Goal: Task Accomplishment & Management: Manage account settings

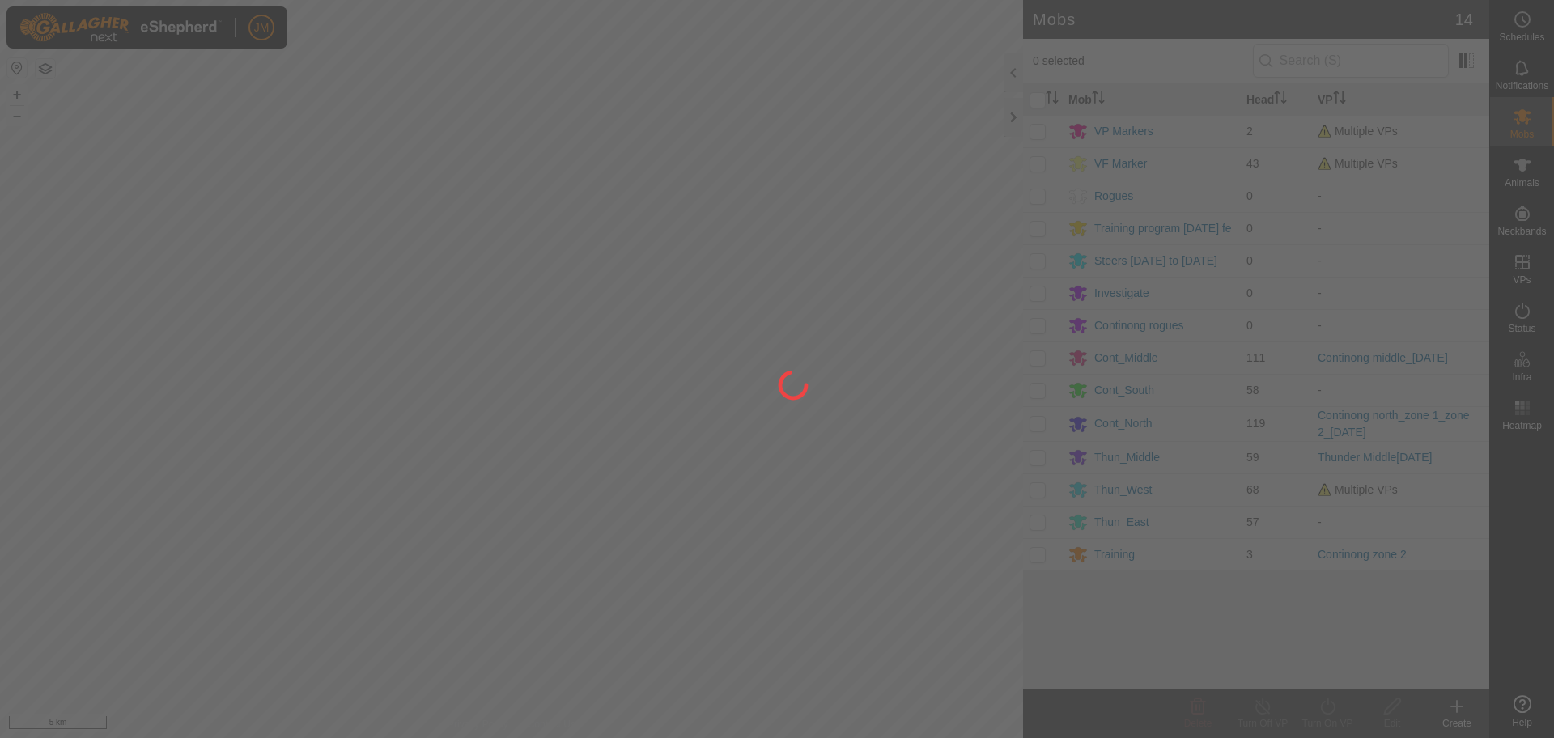
click at [1013, 117] on div at bounding box center [777, 369] width 1554 height 738
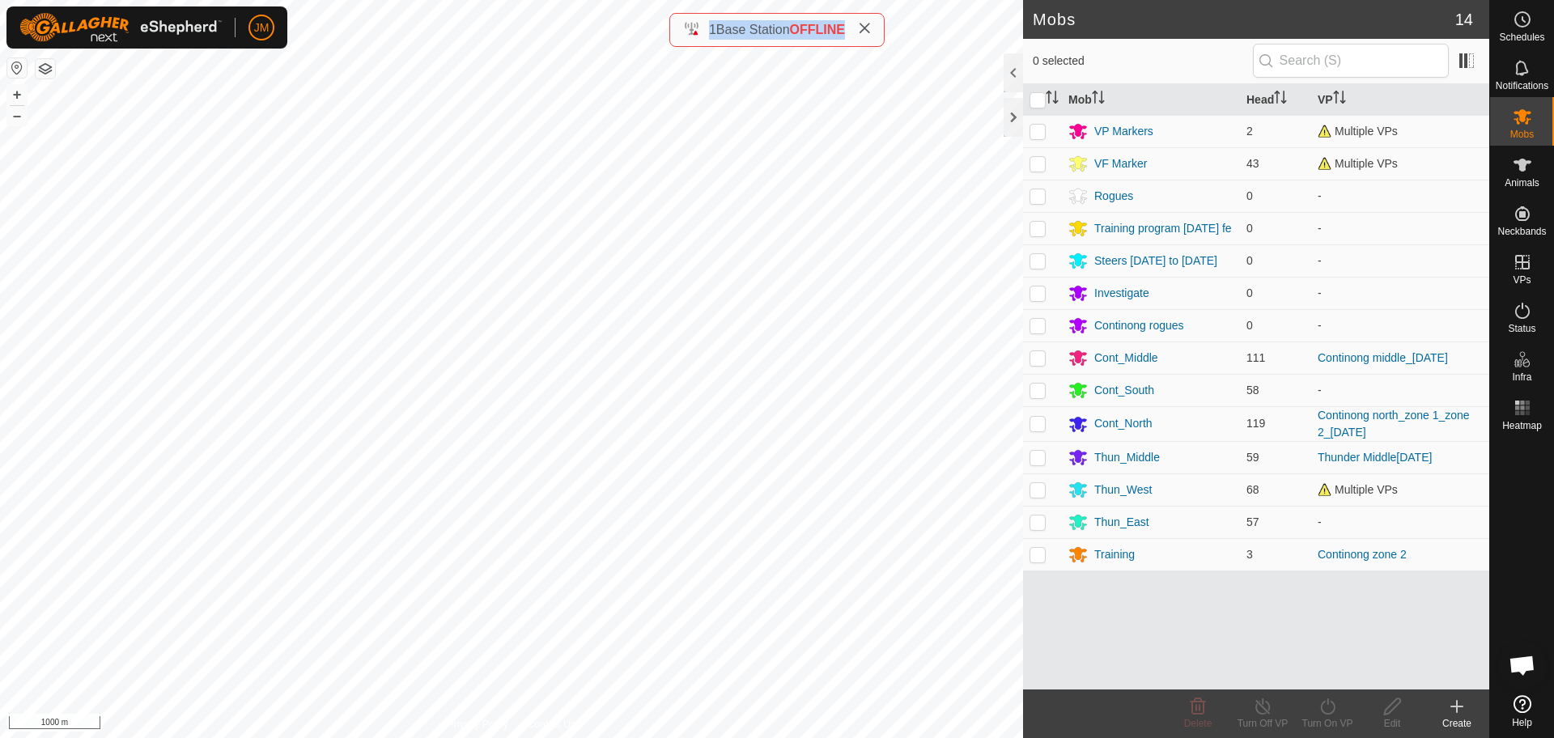
click at [869, 31] on icon at bounding box center [864, 28] width 13 height 13
click at [1009, 122] on div at bounding box center [1013, 117] width 19 height 39
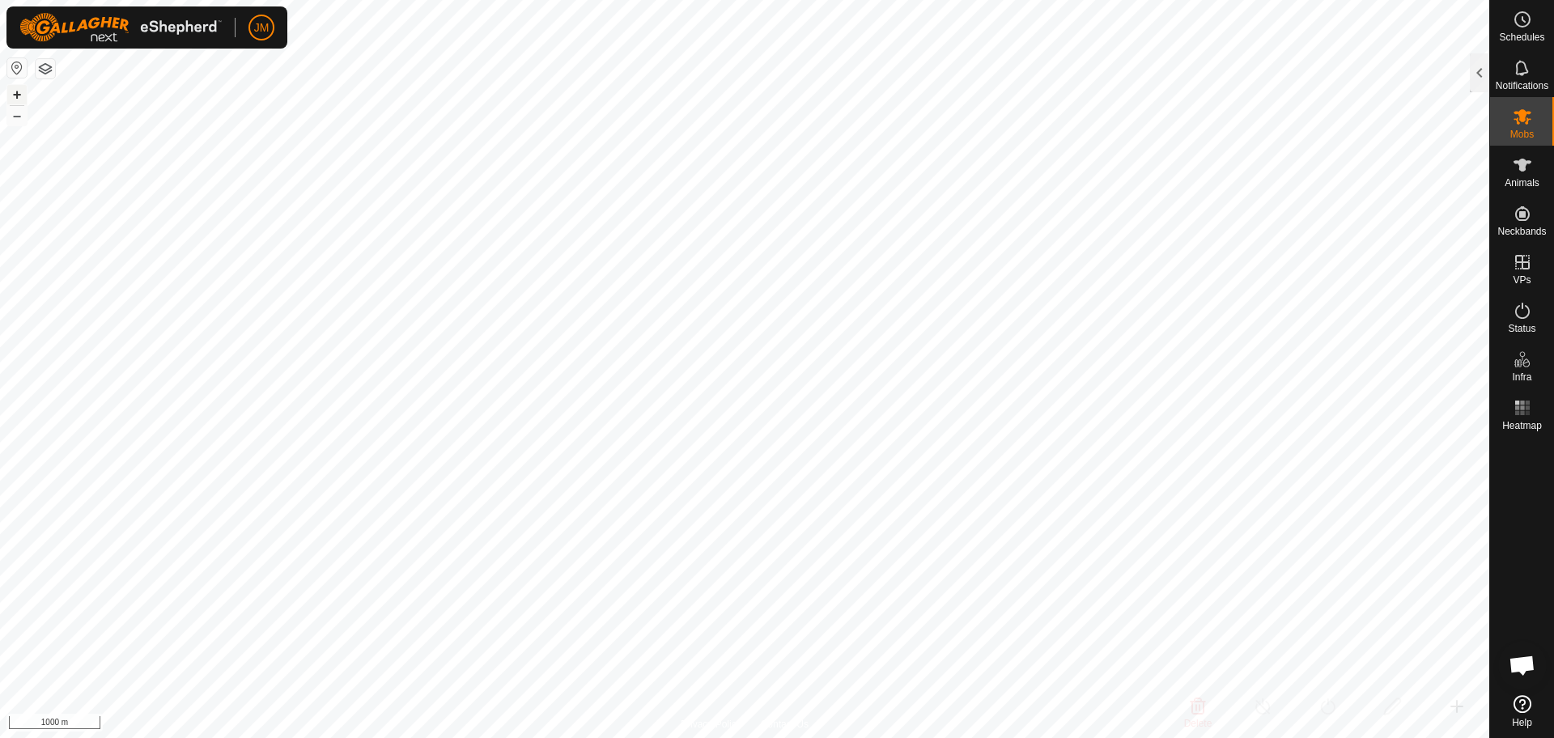
click at [22, 93] on button "+" at bounding box center [16, 94] width 19 height 19
click at [17, 102] on button "+" at bounding box center [16, 94] width 19 height 19
click at [19, 118] on button "–" at bounding box center [16, 115] width 19 height 19
click at [1519, 317] on icon at bounding box center [1522, 310] width 19 height 19
click at [1519, 317] on icon at bounding box center [1522, 311] width 15 height 16
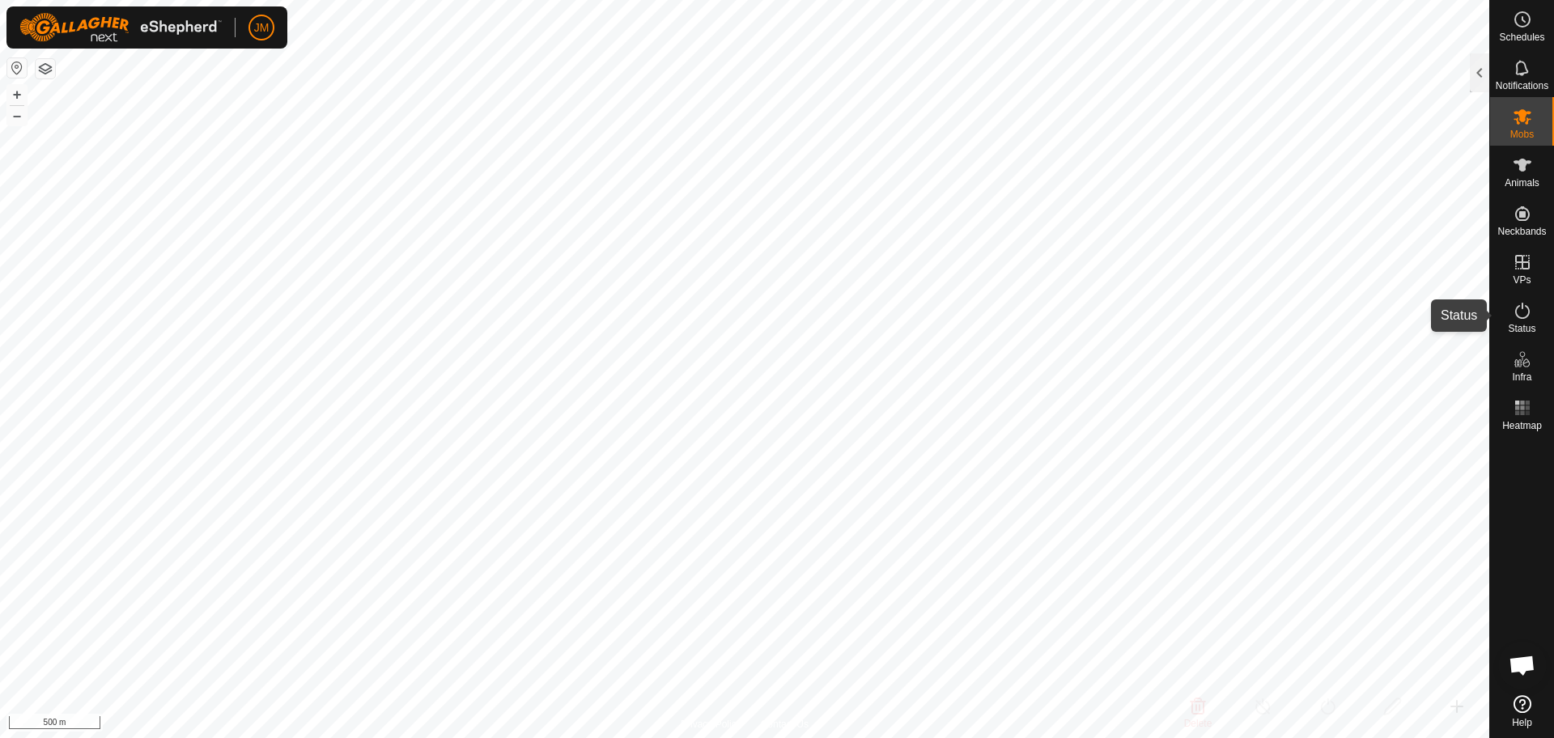
click at [1519, 317] on icon at bounding box center [1522, 311] width 15 height 16
click at [1479, 89] on div at bounding box center [1479, 72] width 19 height 39
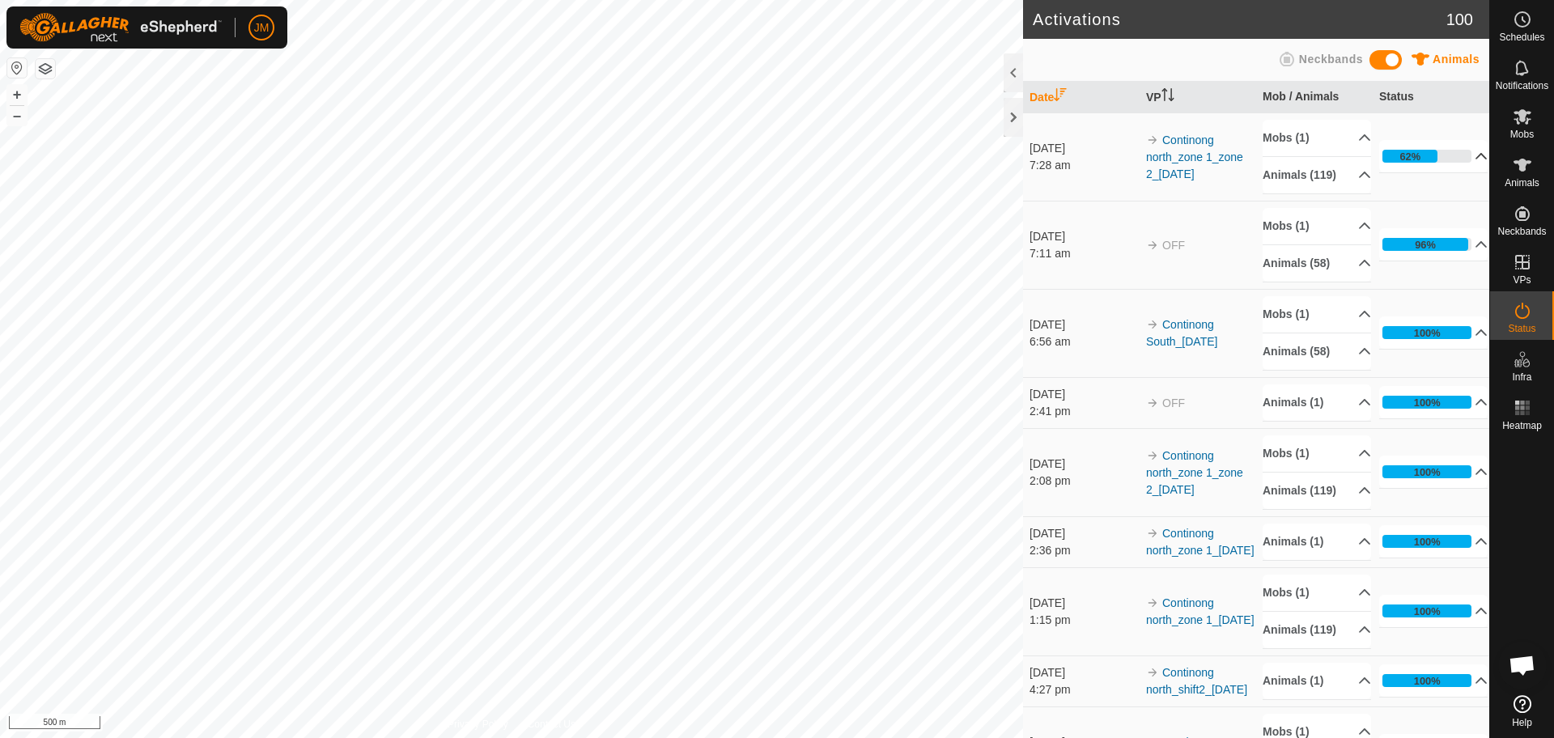
click at [1436, 166] on p-accordion-header "62%" at bounding box center [1433, 156] width 108 height 32
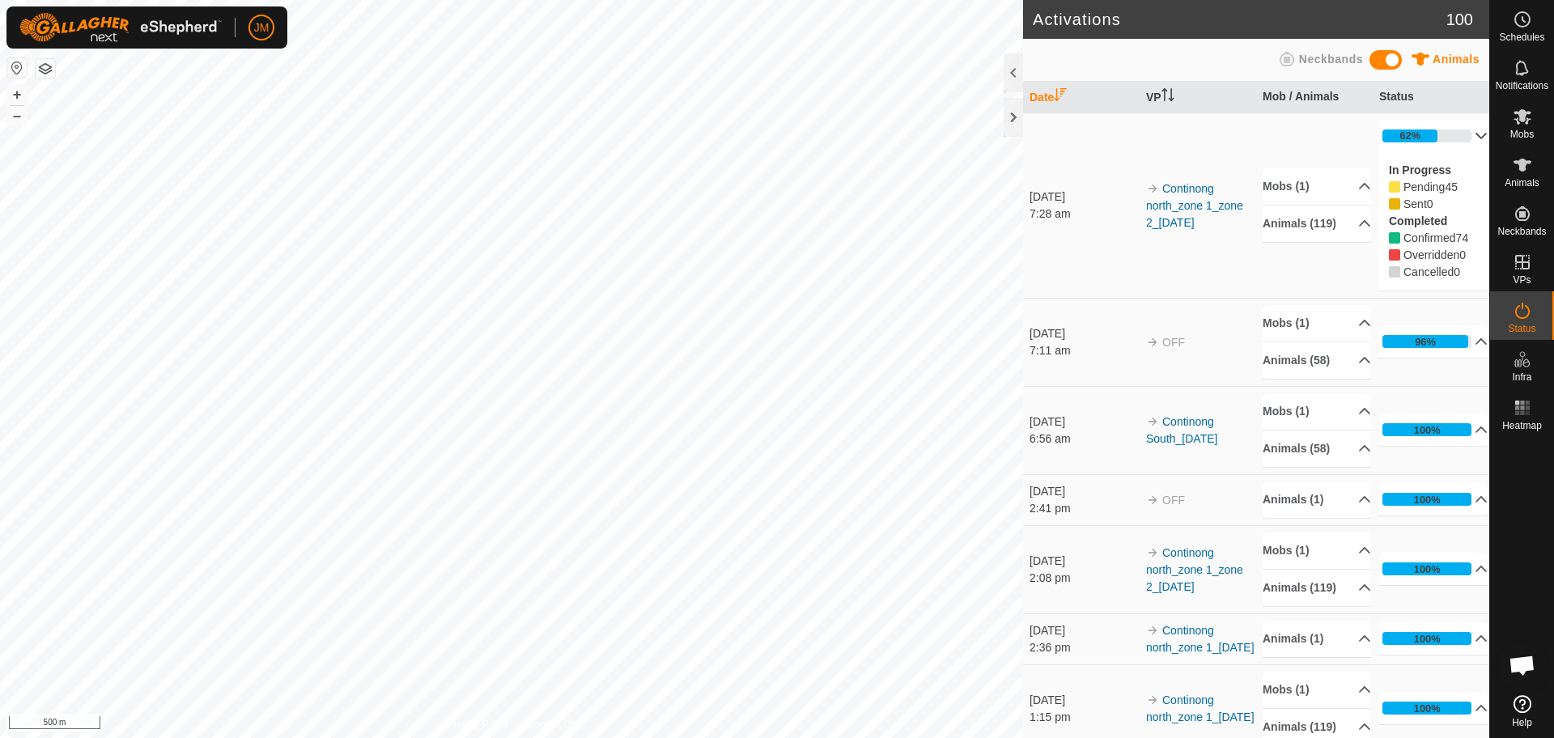
click at [1458, 121] on p-accordion-header "62%" at bounding box center [1433, 136] width 108 height 32
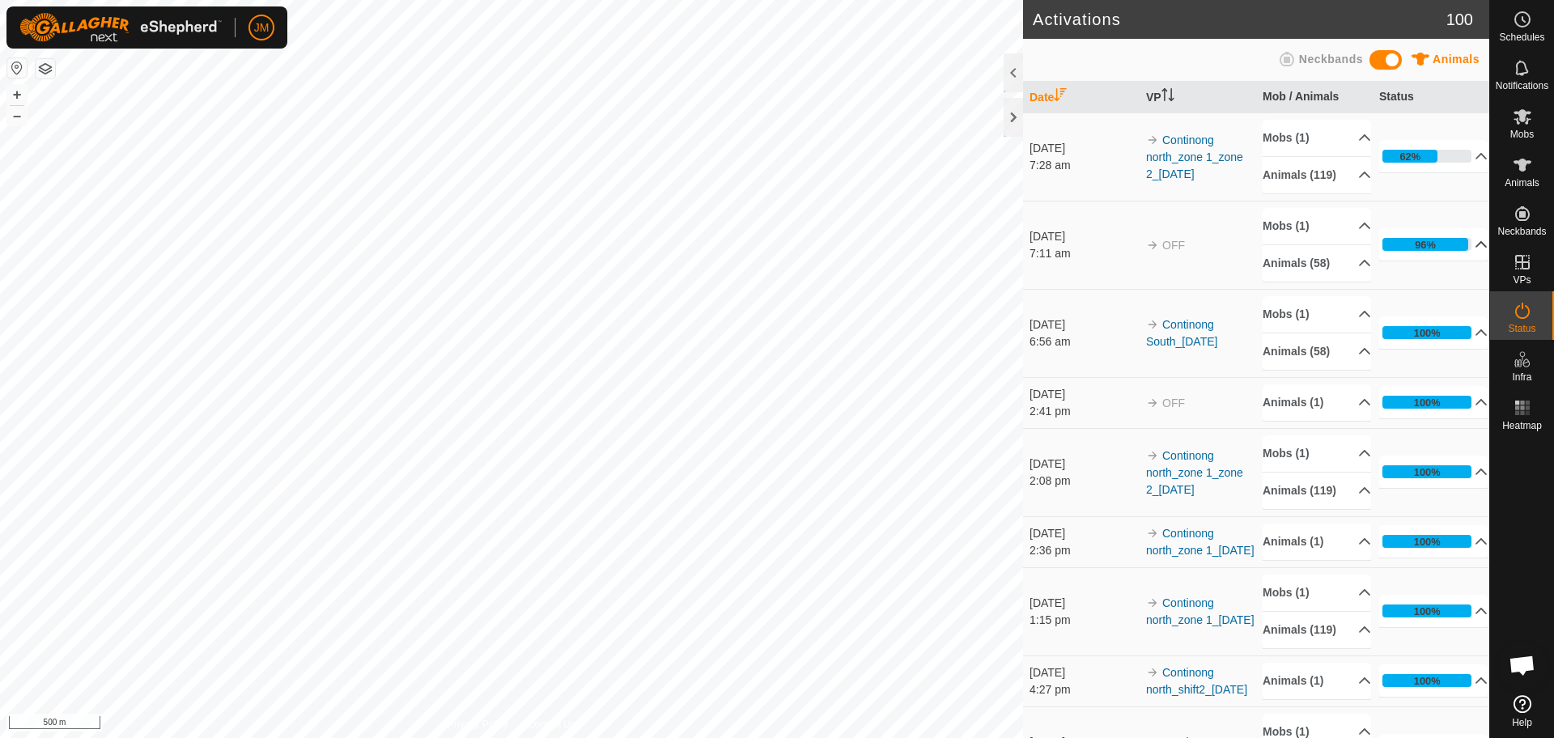
click at [1453, 259] on p-accordion-header "96%" at bounding box center [1433, 244] width 108 height 32
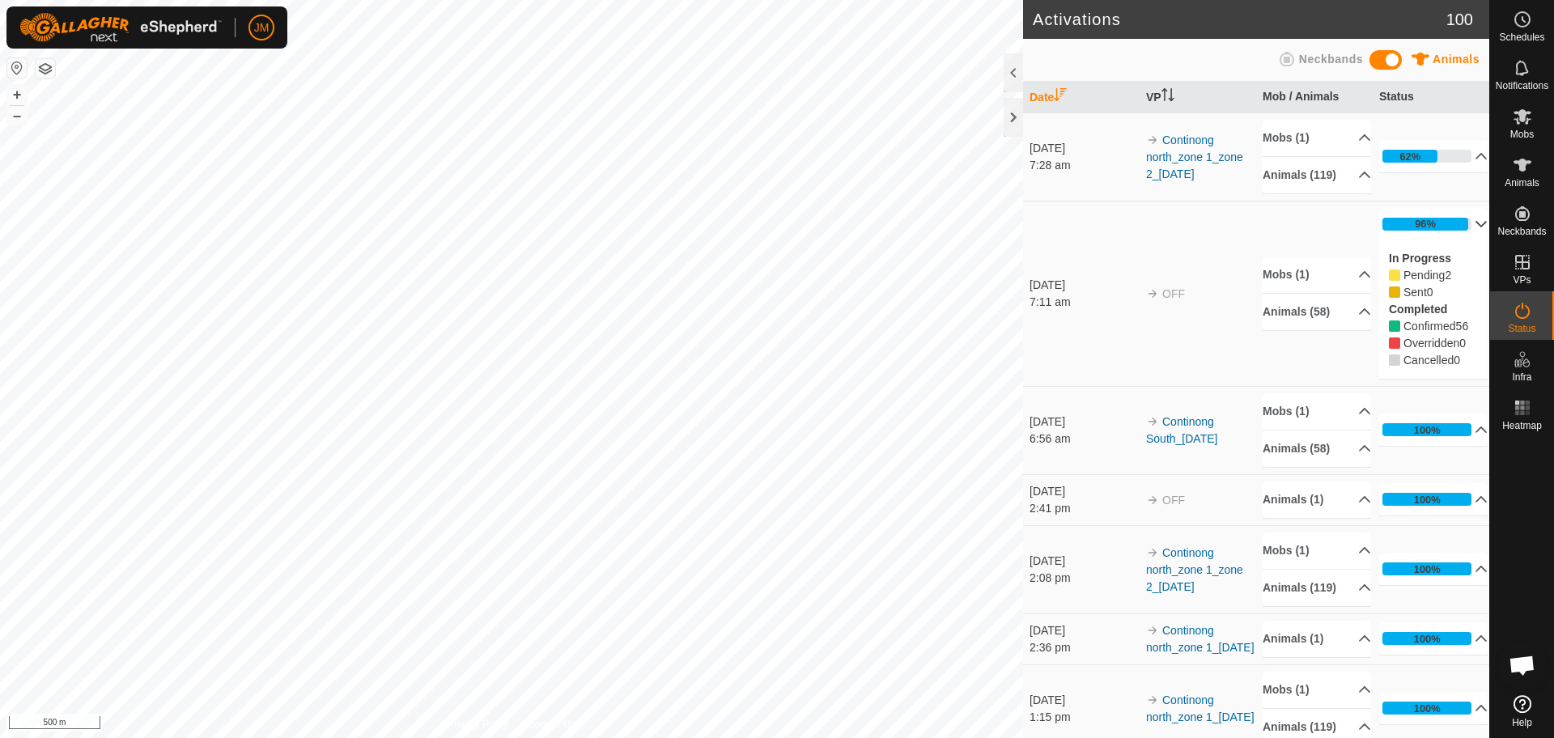
click at [1457, 232] on p-accordion-header "96%" at bounding box center [1433, 224] width 108 height 32
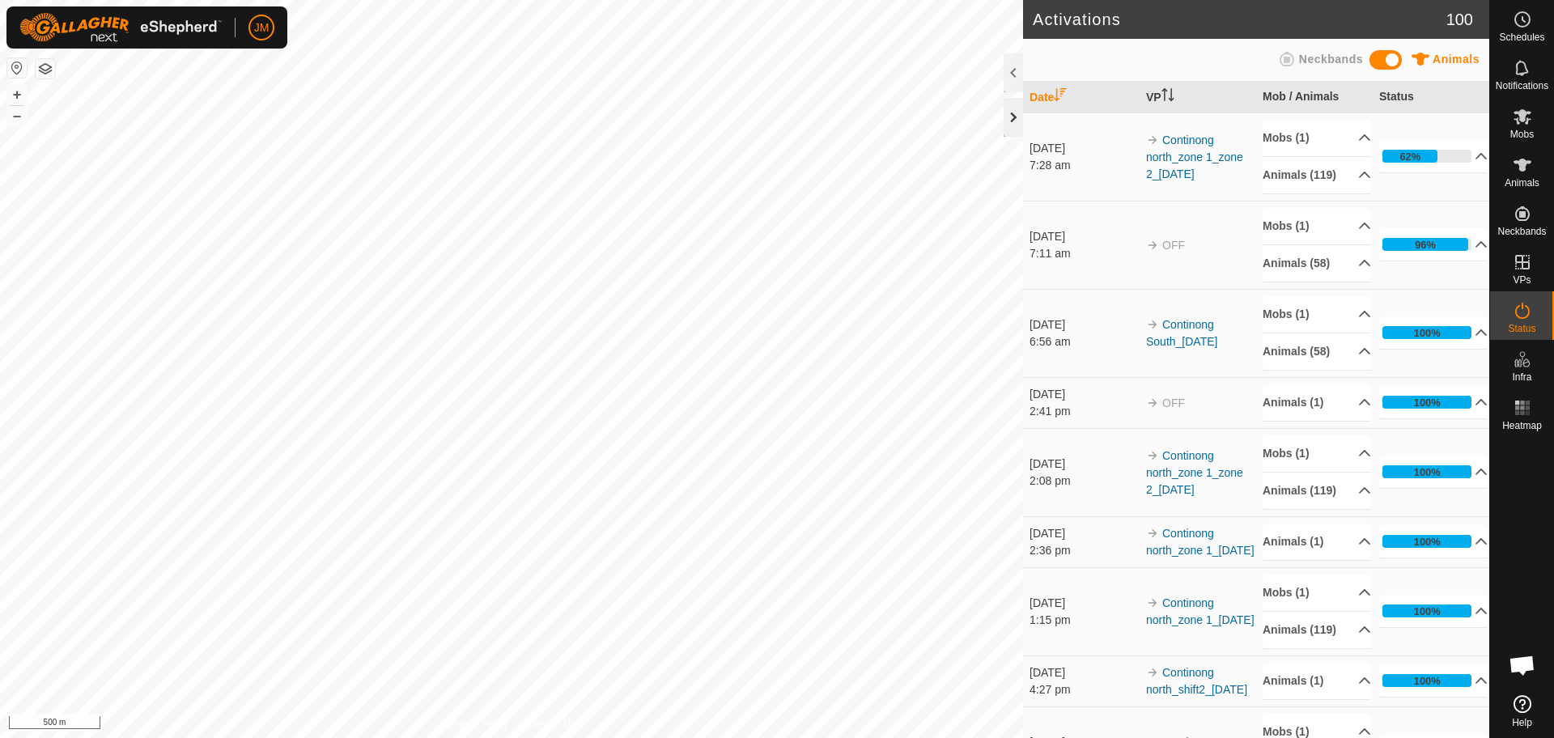
click at [1009, 111] on div at bounding box center [1013, 117] width 19 height 39
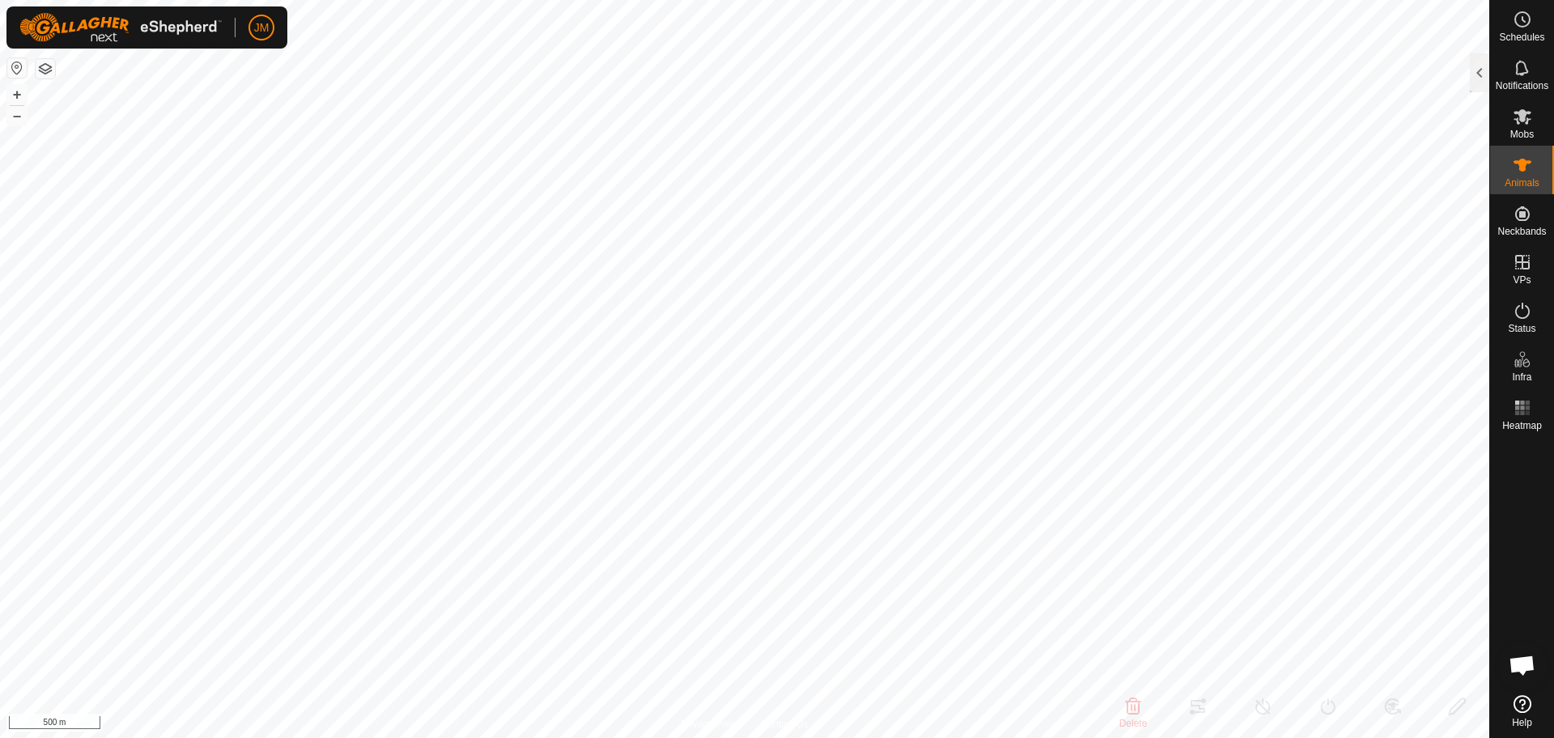
type input "21171"
type input "-"
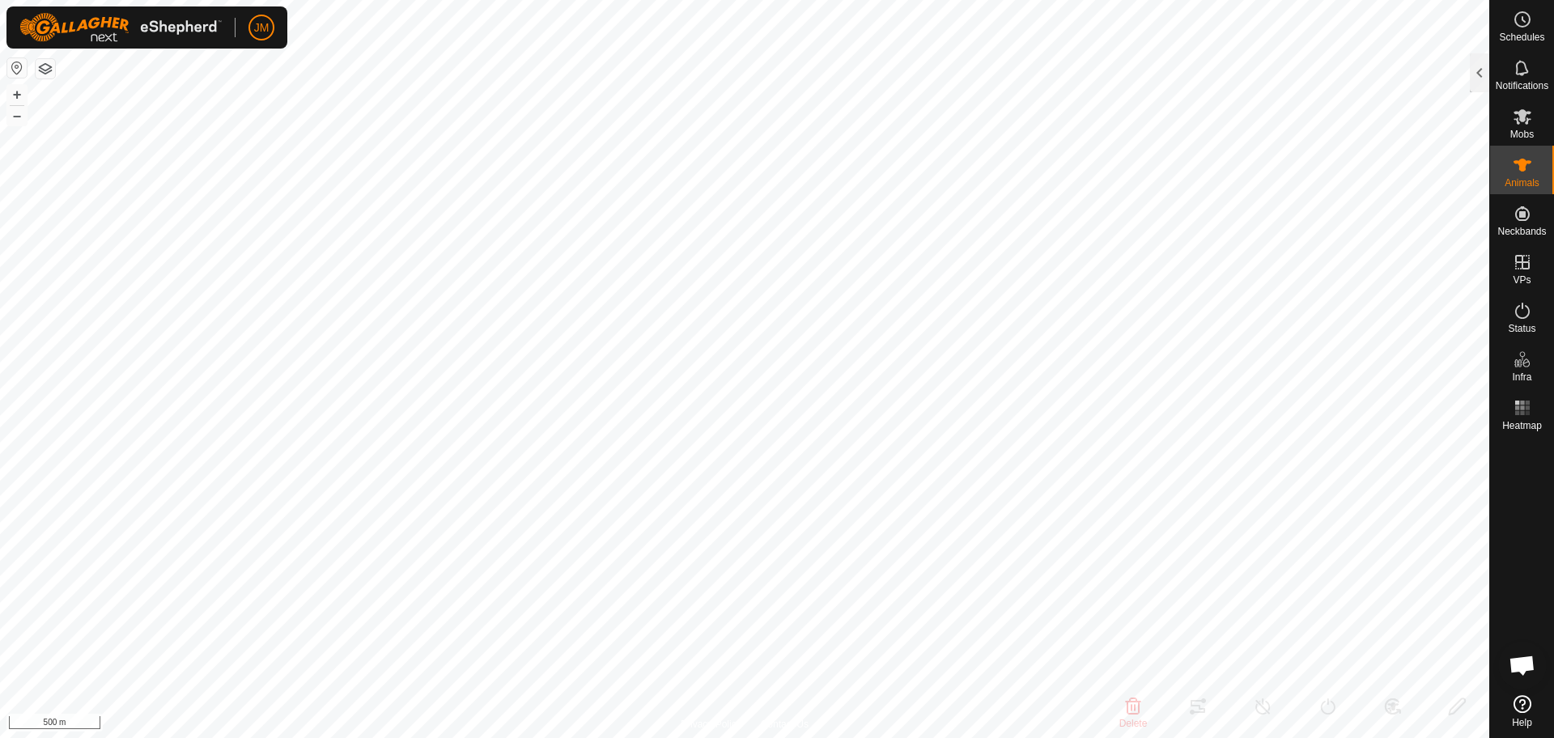
type input "-"
click at [19, 97] on button "+" at bounding box center [16, 94] width 19 height 19
type input "240102"
type input "-"
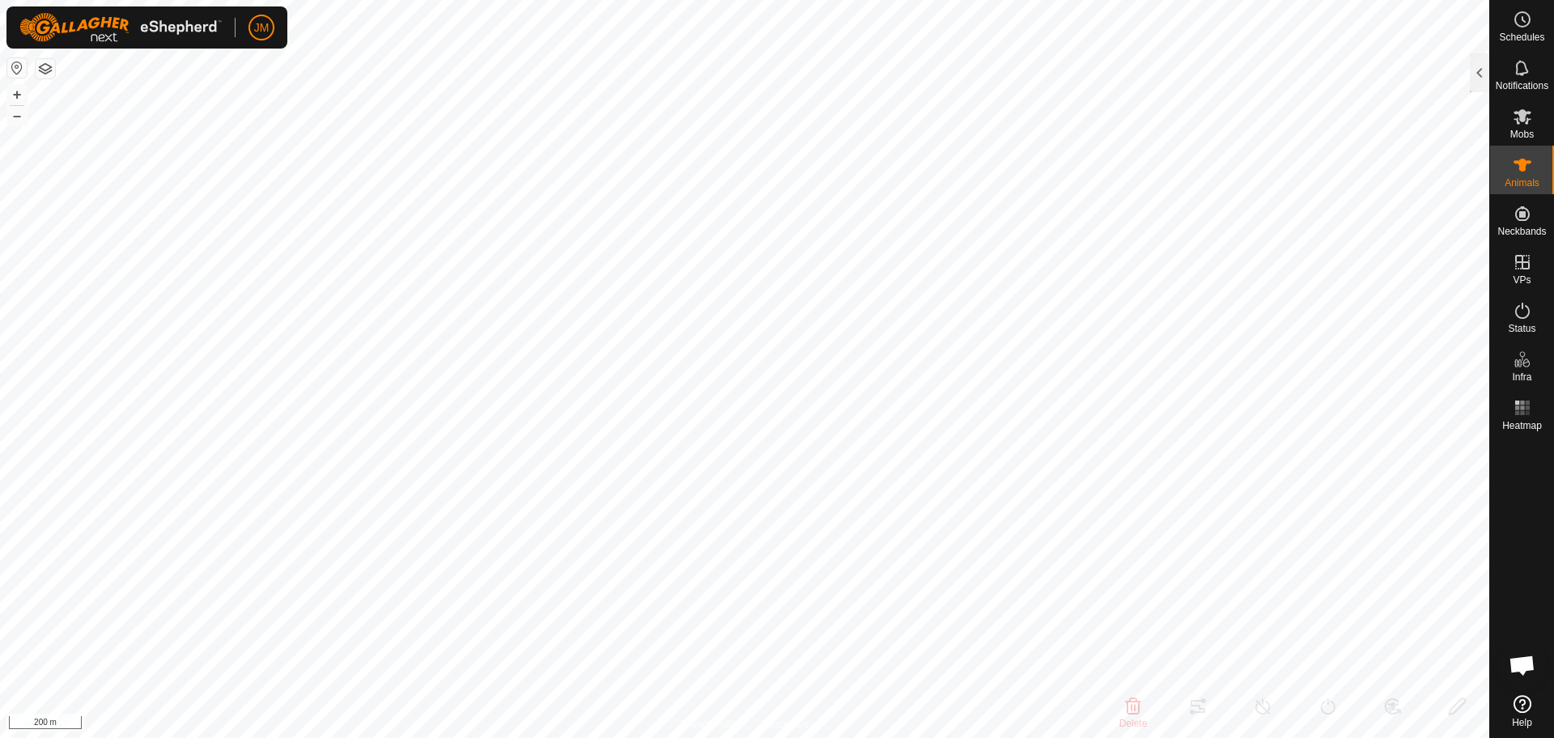
type input "-"
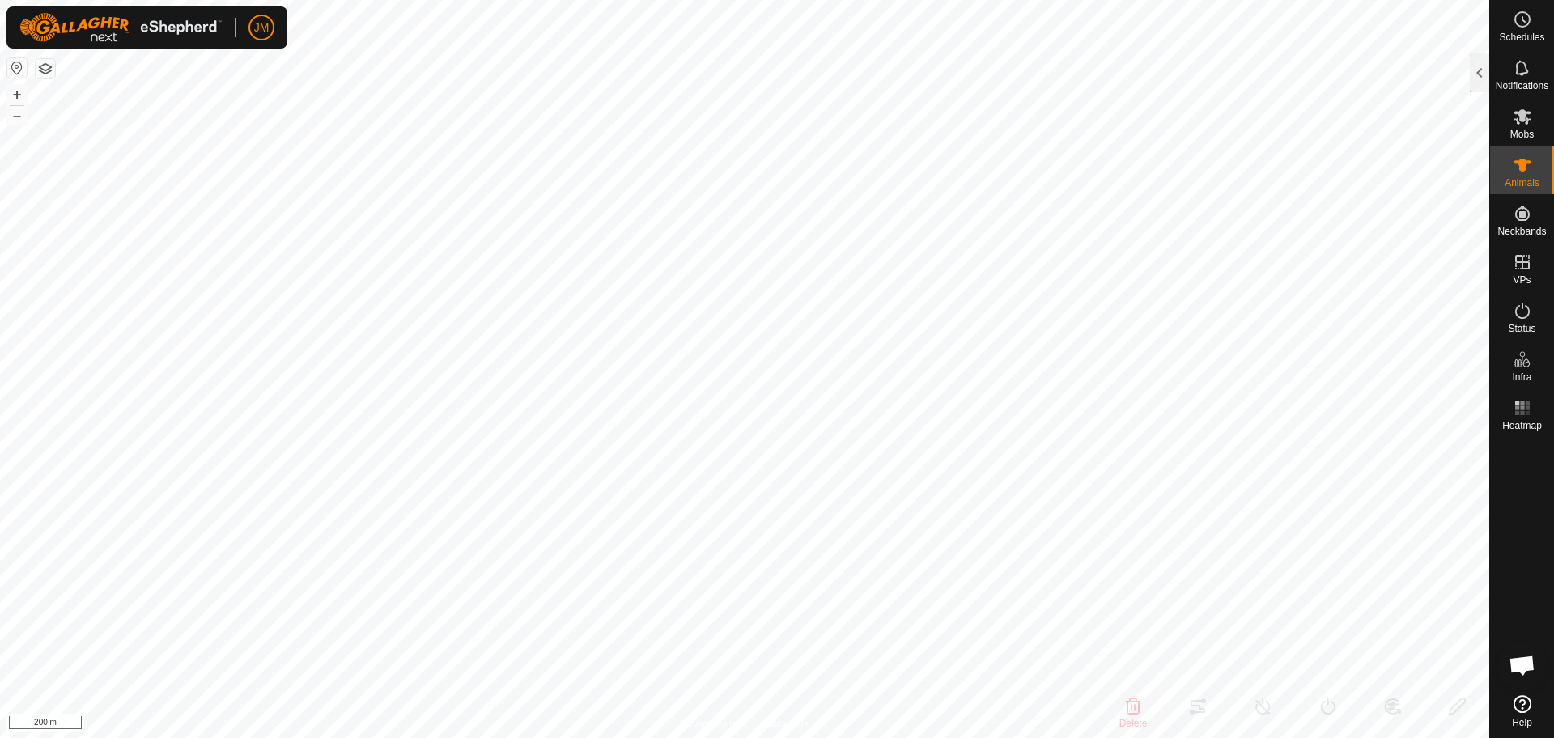
type input "220820"
type input "-"
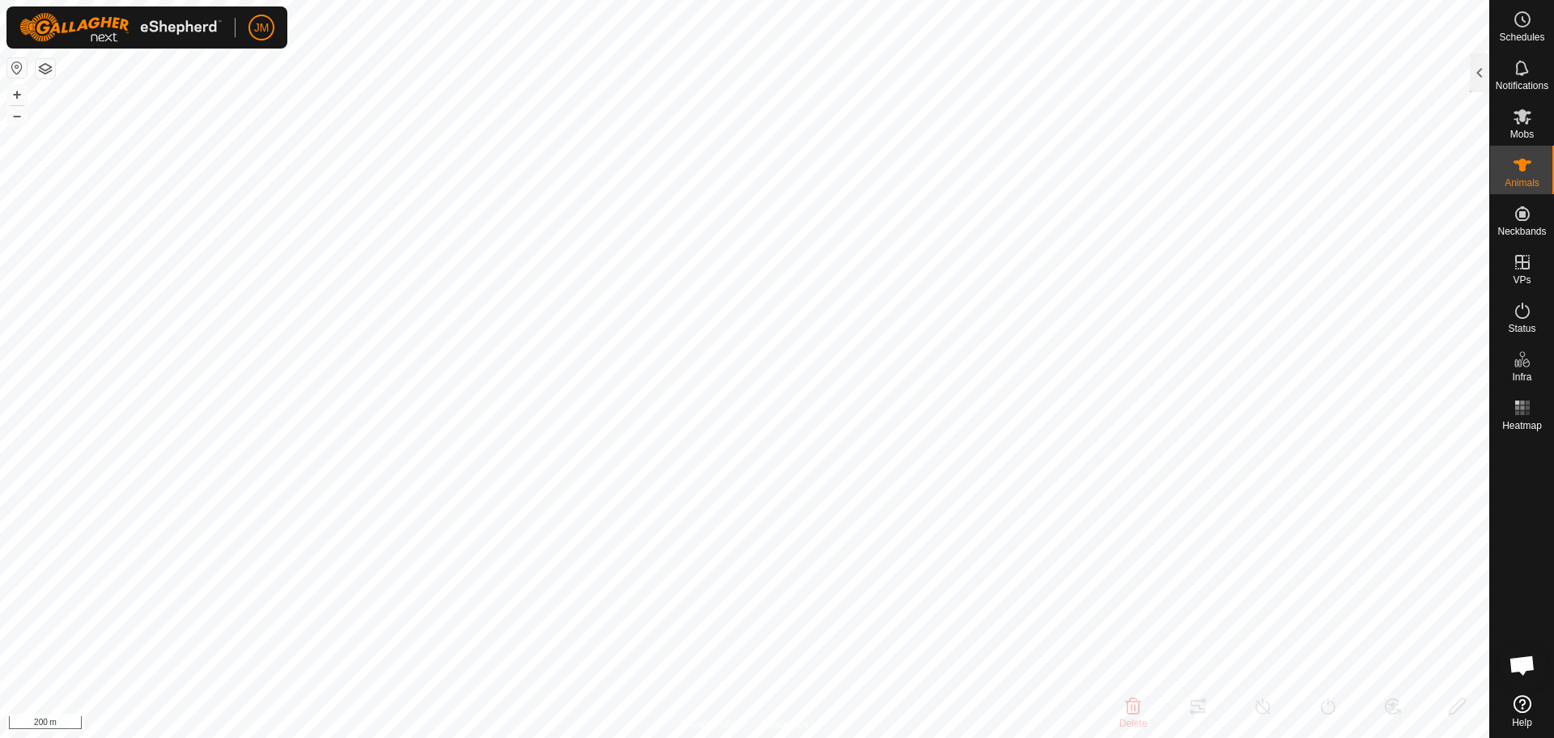
type input "-"
type input "220679"
type input "-"
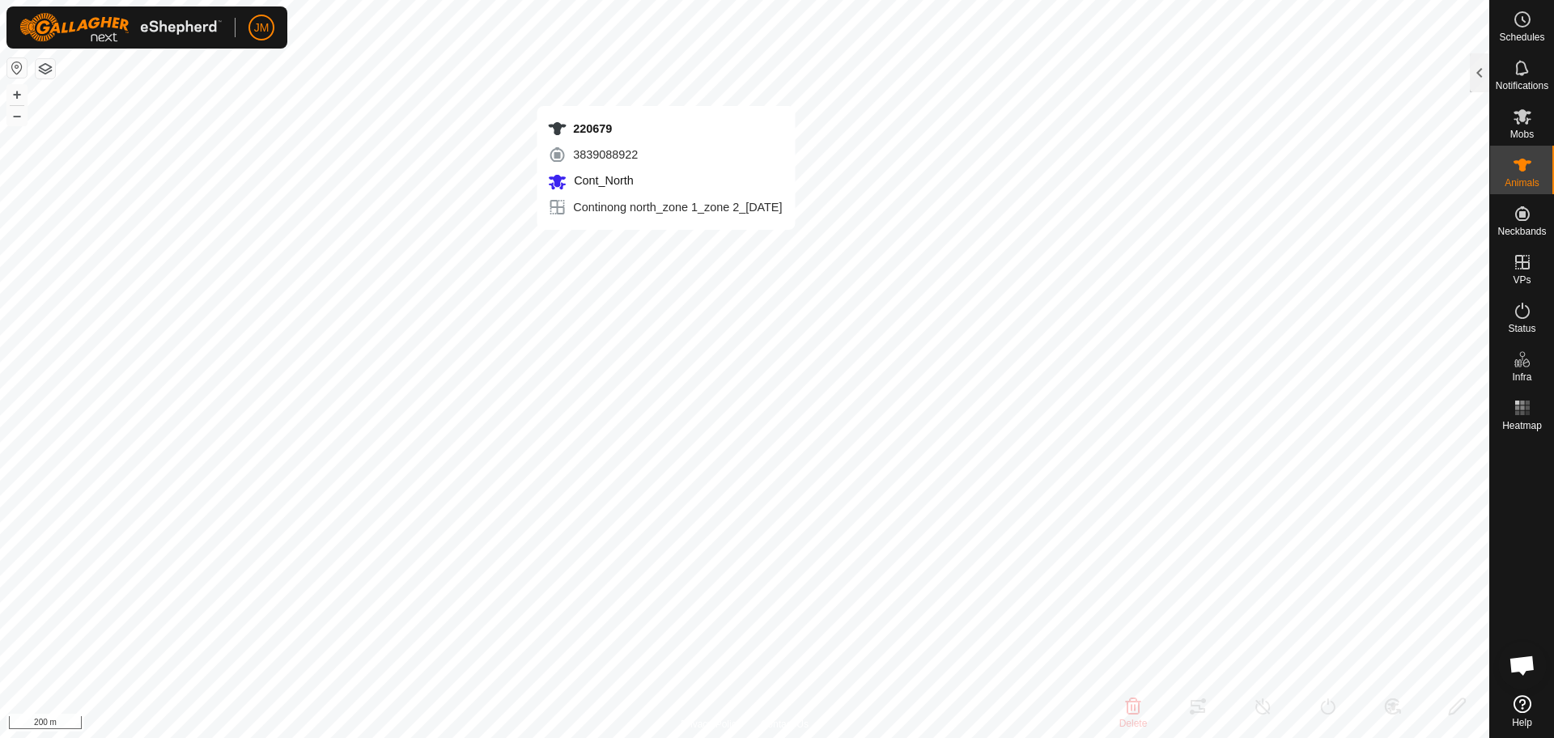
type input "-"
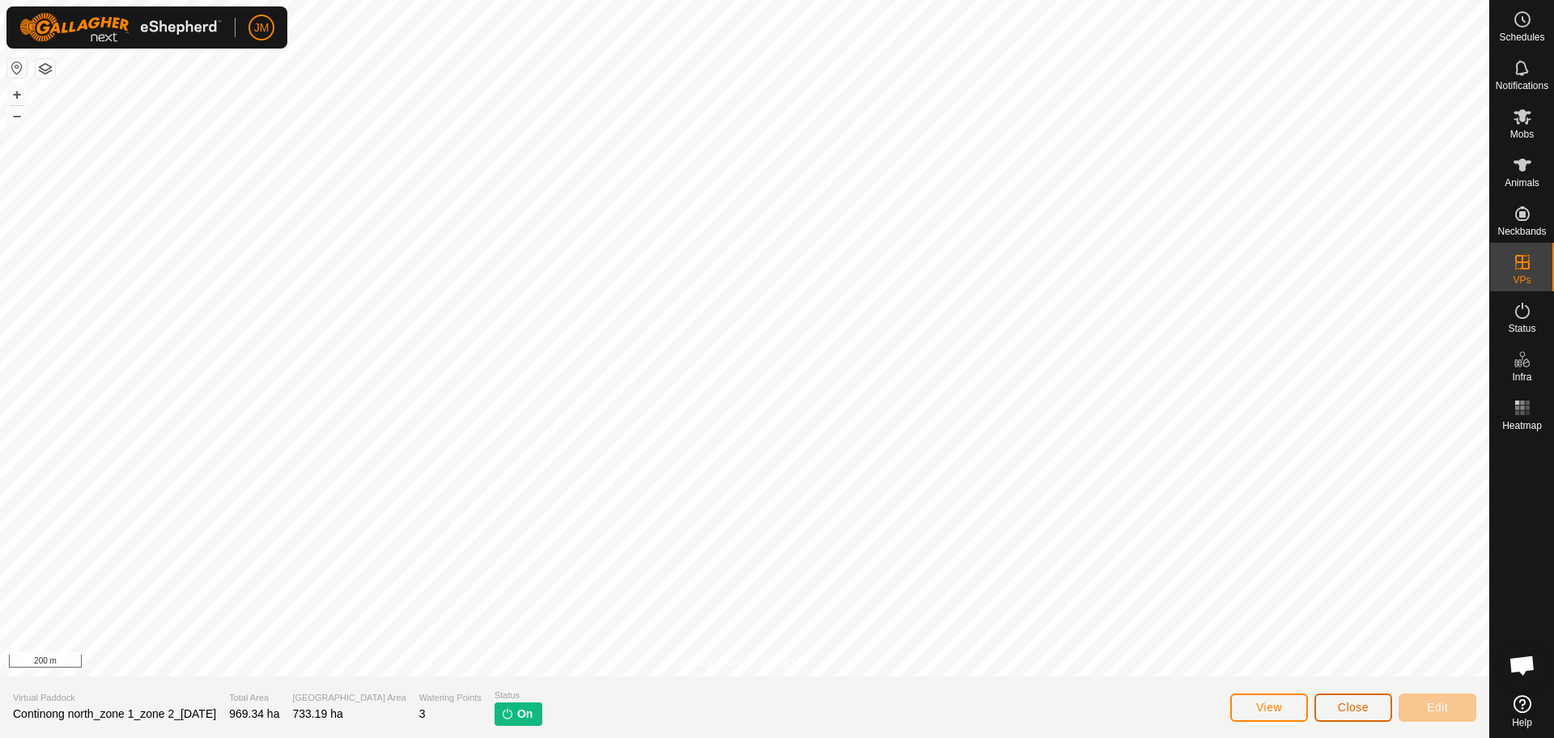
click at [1358, 720] on button "Close" at bounding box center [1354, 708] width 78 height 28
click at [1358, 677] on div at bounding box center [745, 338] width 1490 height 677
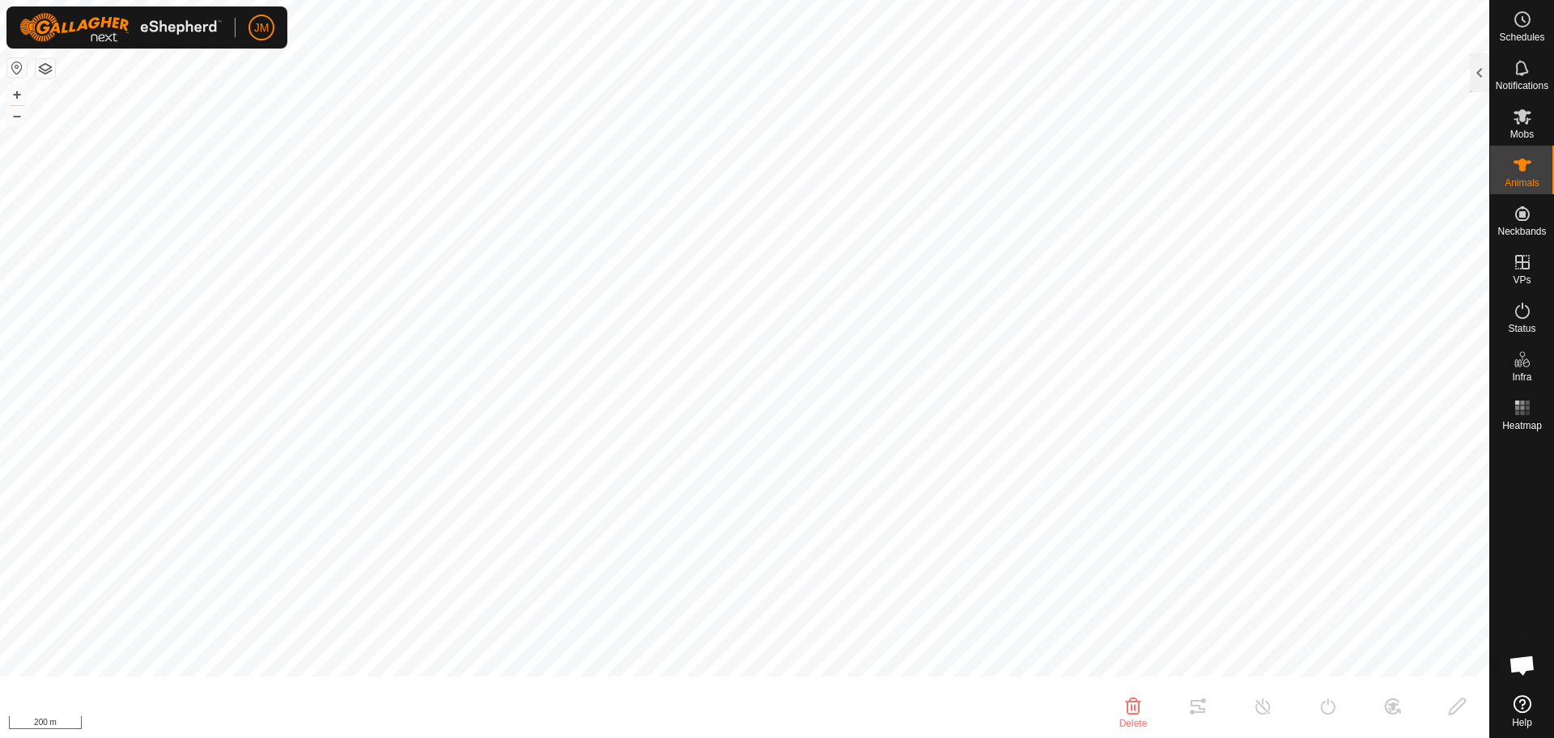
type input "220679"
type input "-"
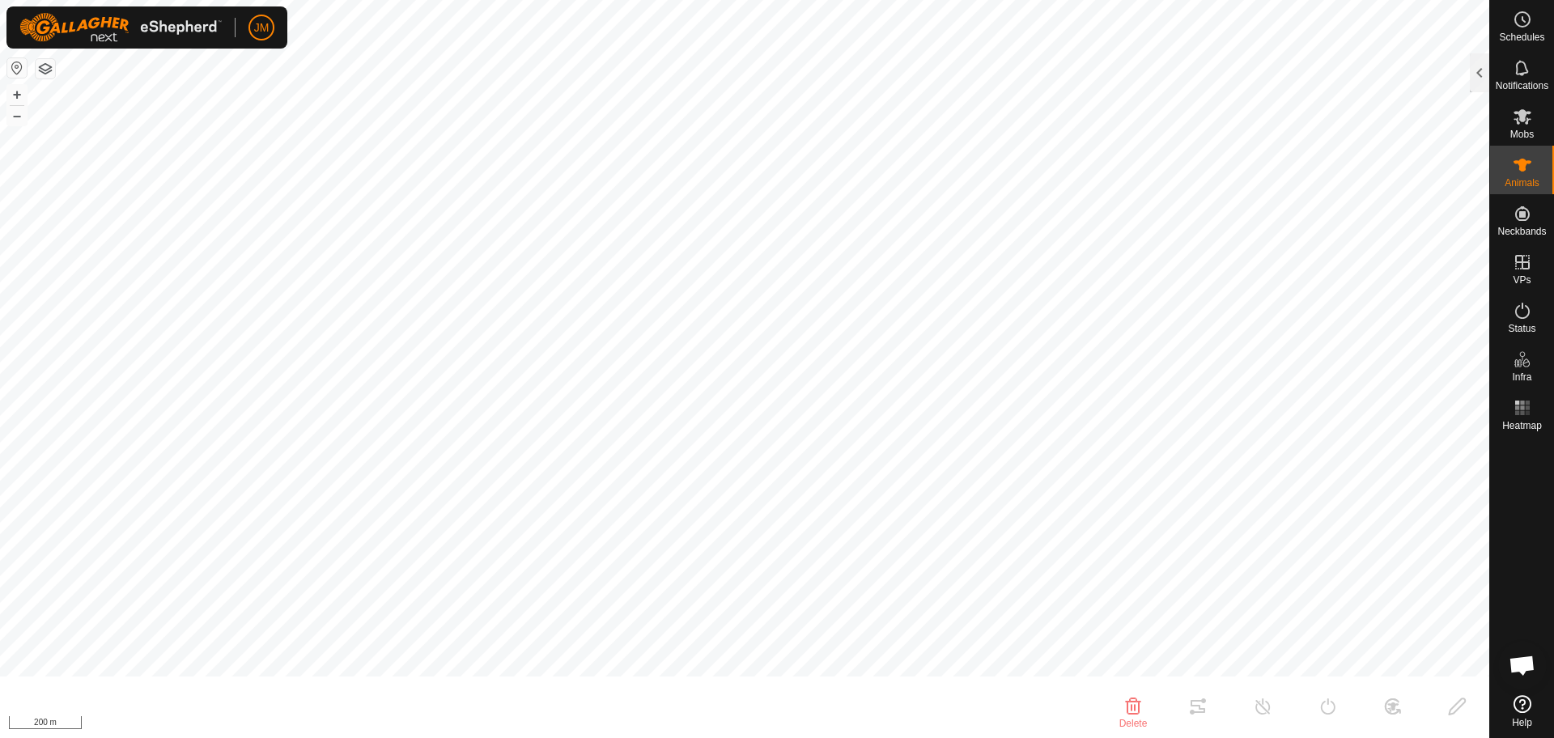
type input "-"
type input "19336"
type input "-"
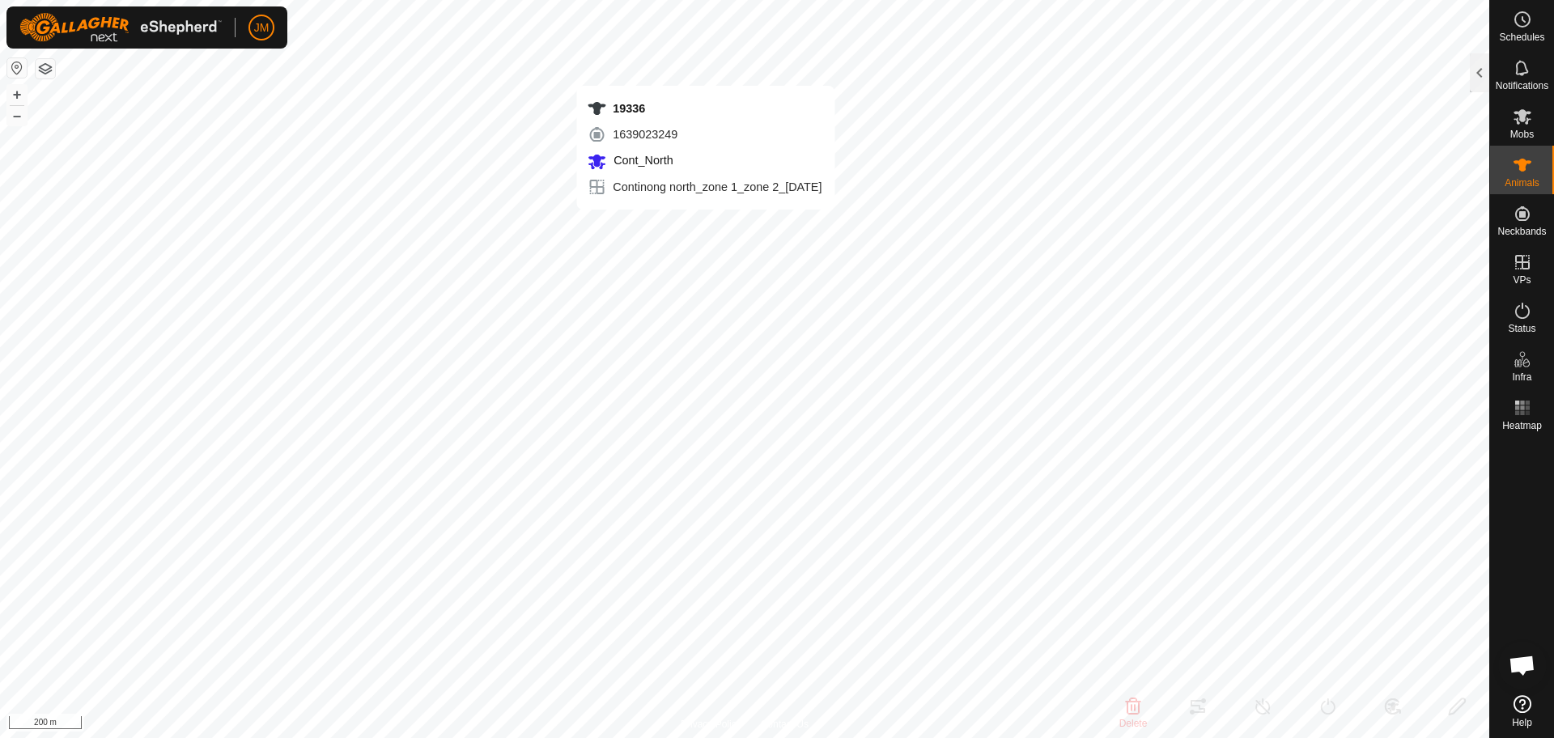
type input "-"
type input "21117"
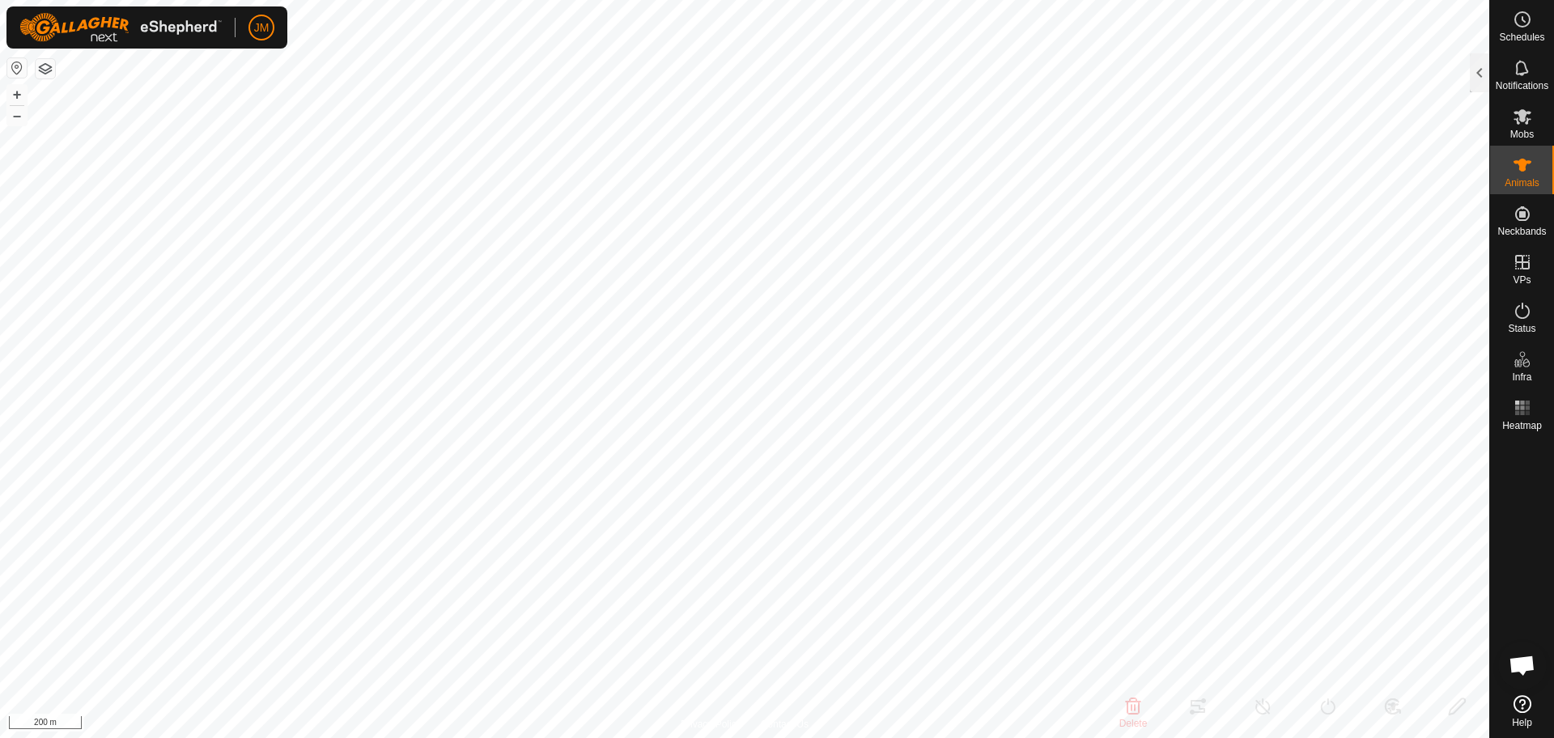
type input "-"
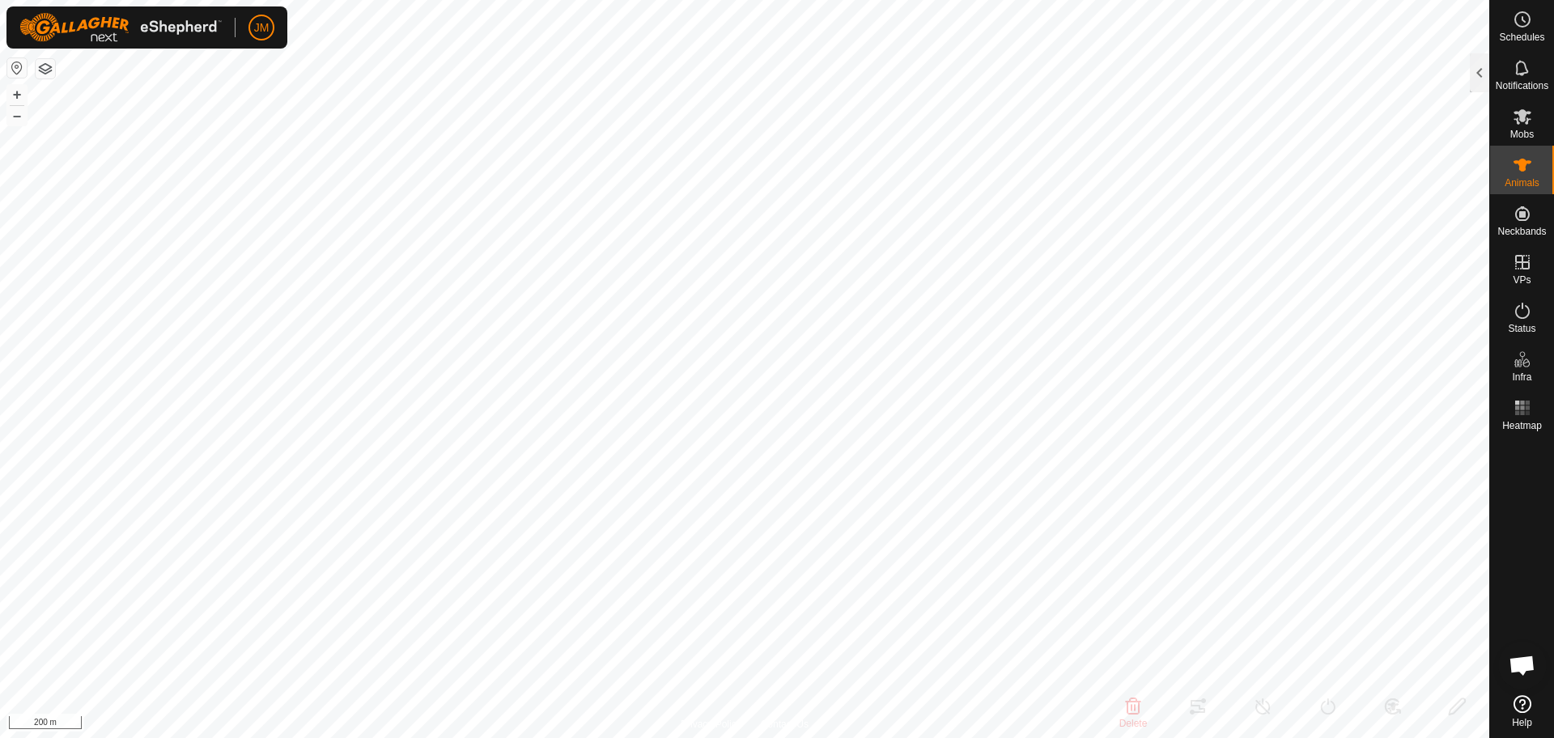
type input "-"
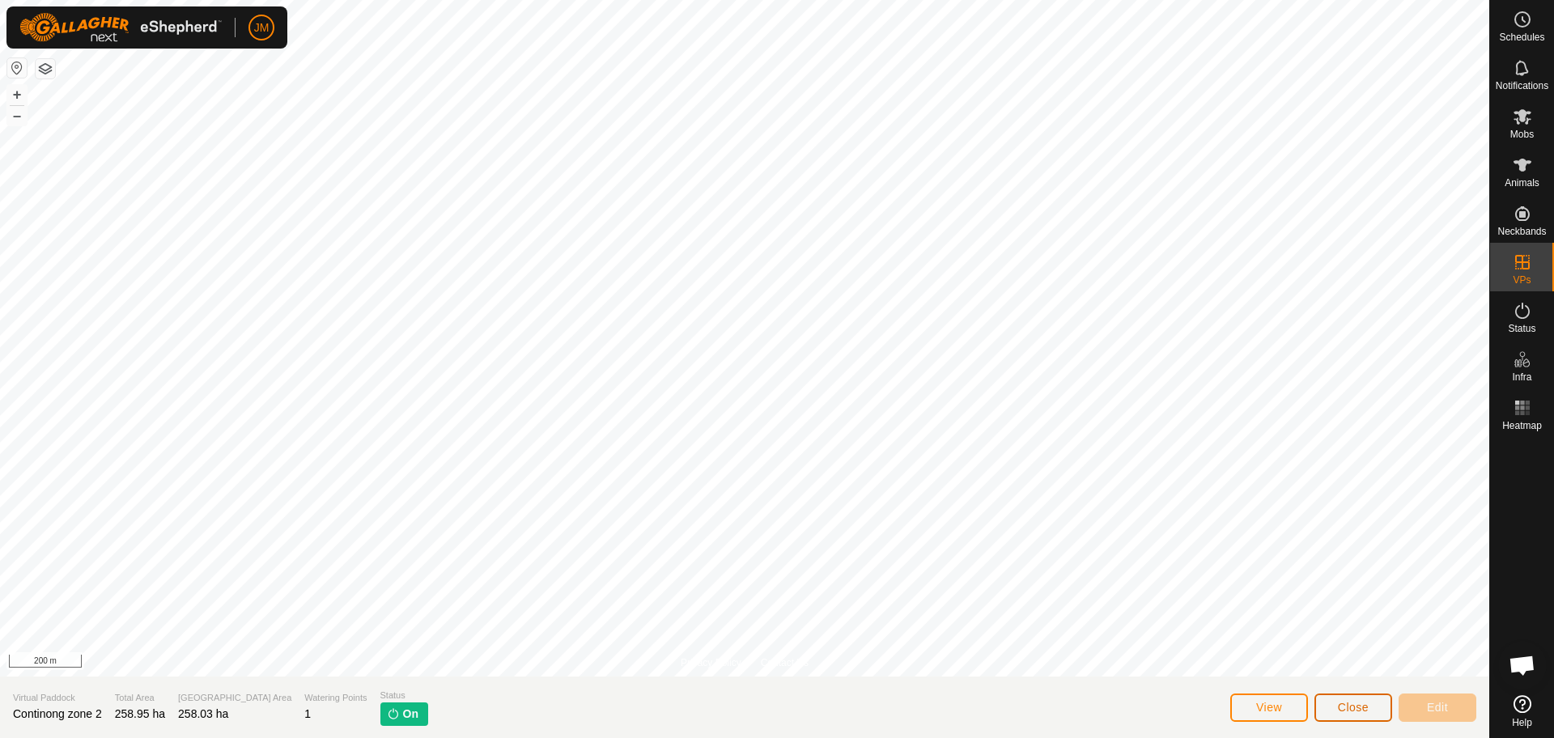
click at [1353, 712] on span "Close" at bounding box center [1353, 707] width 31 height 13
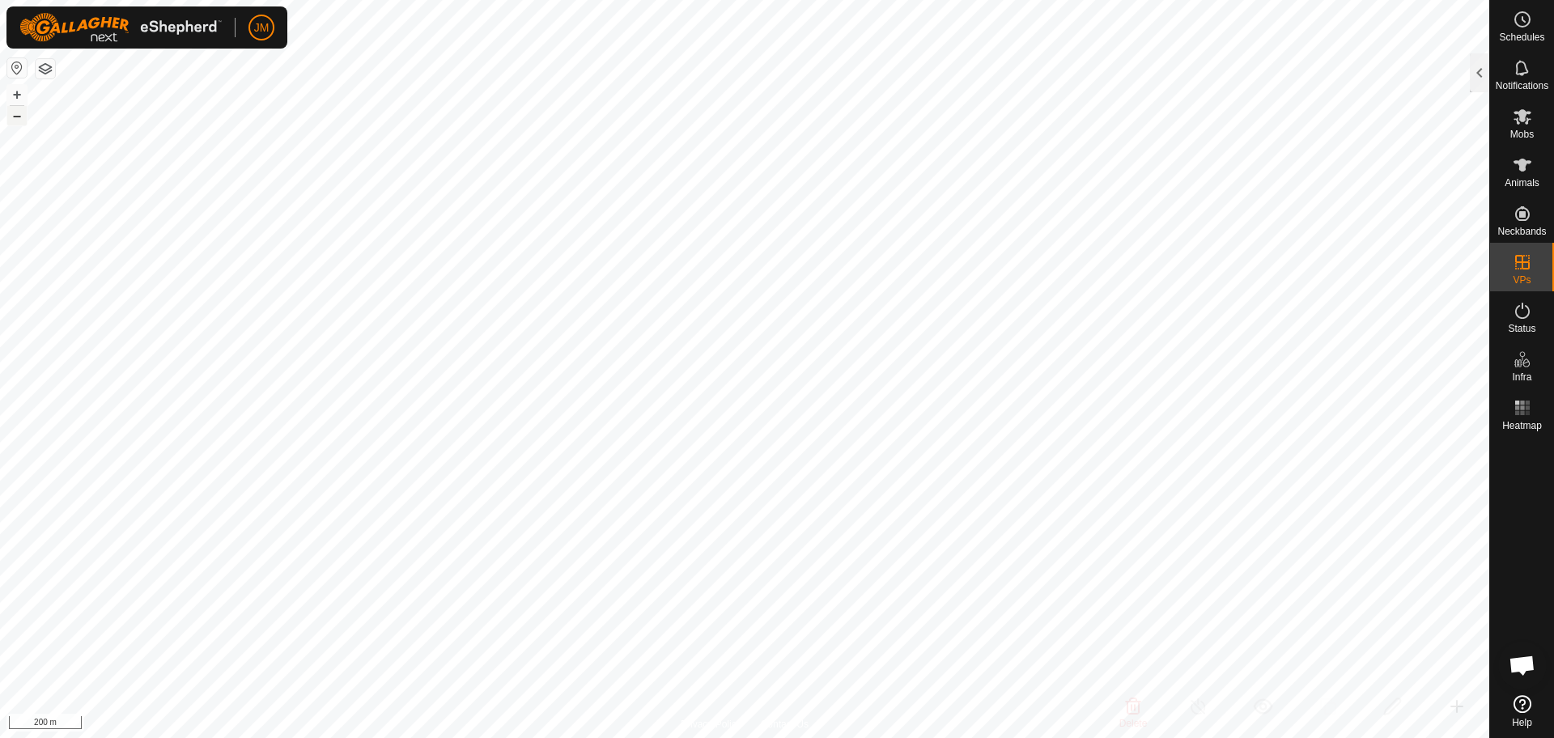
click at [19, 113] on button "–" at bounding box center [16, 115] width 19 height 19
click at [24, 93] on button "+" at bounding box center [16, 94] width 19 height 19
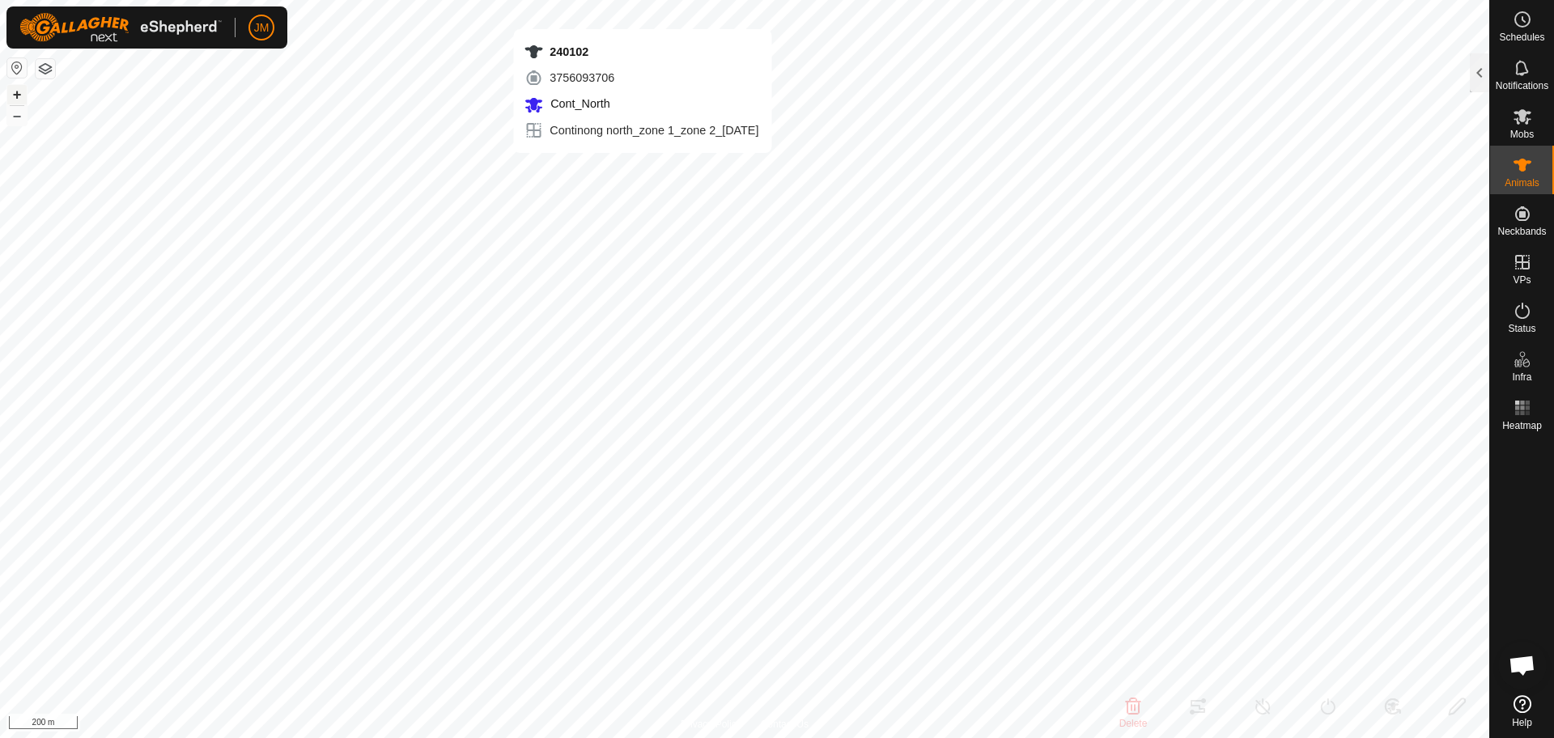
type input "240102"
type input "-"
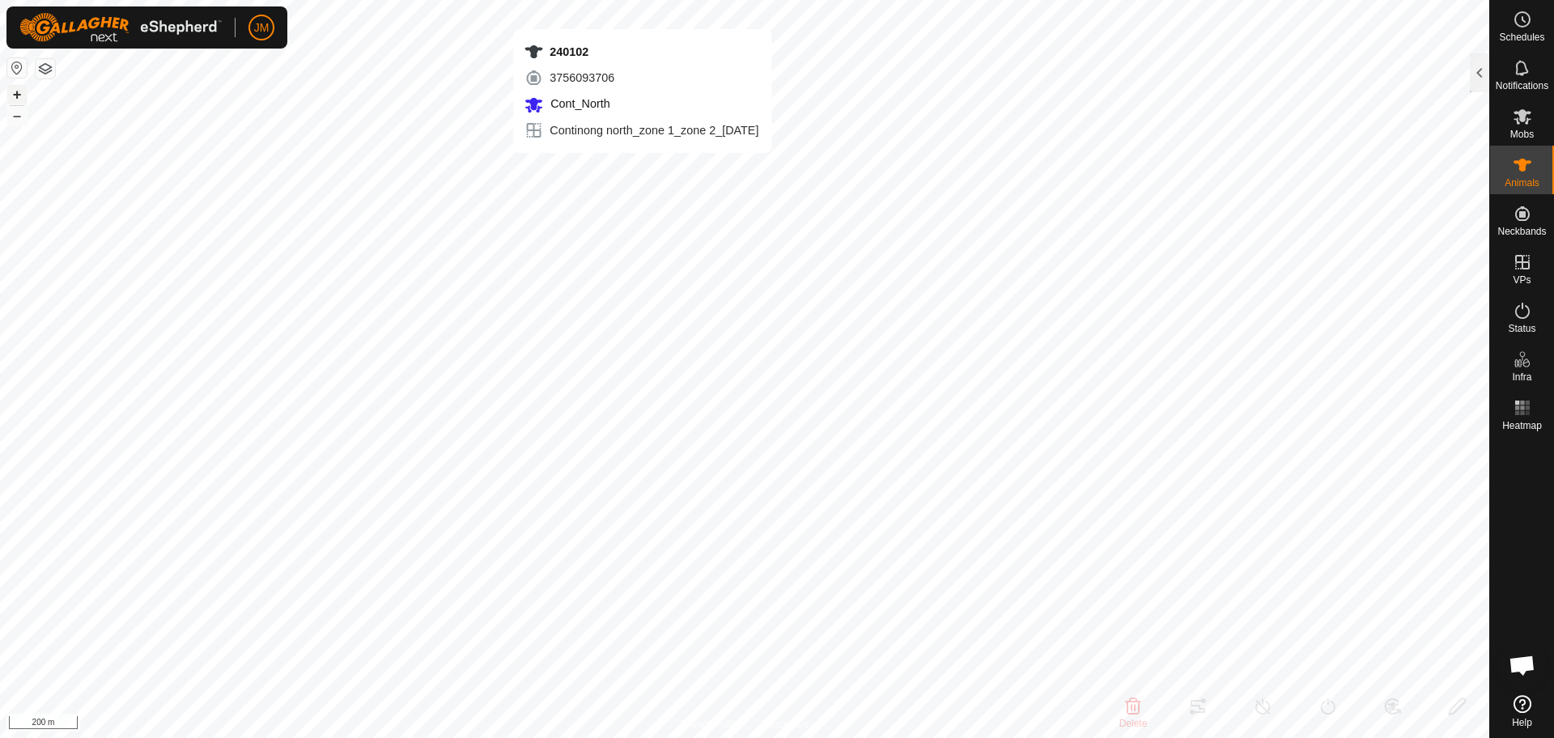
type input "-"
type input "20491"
type input "-"
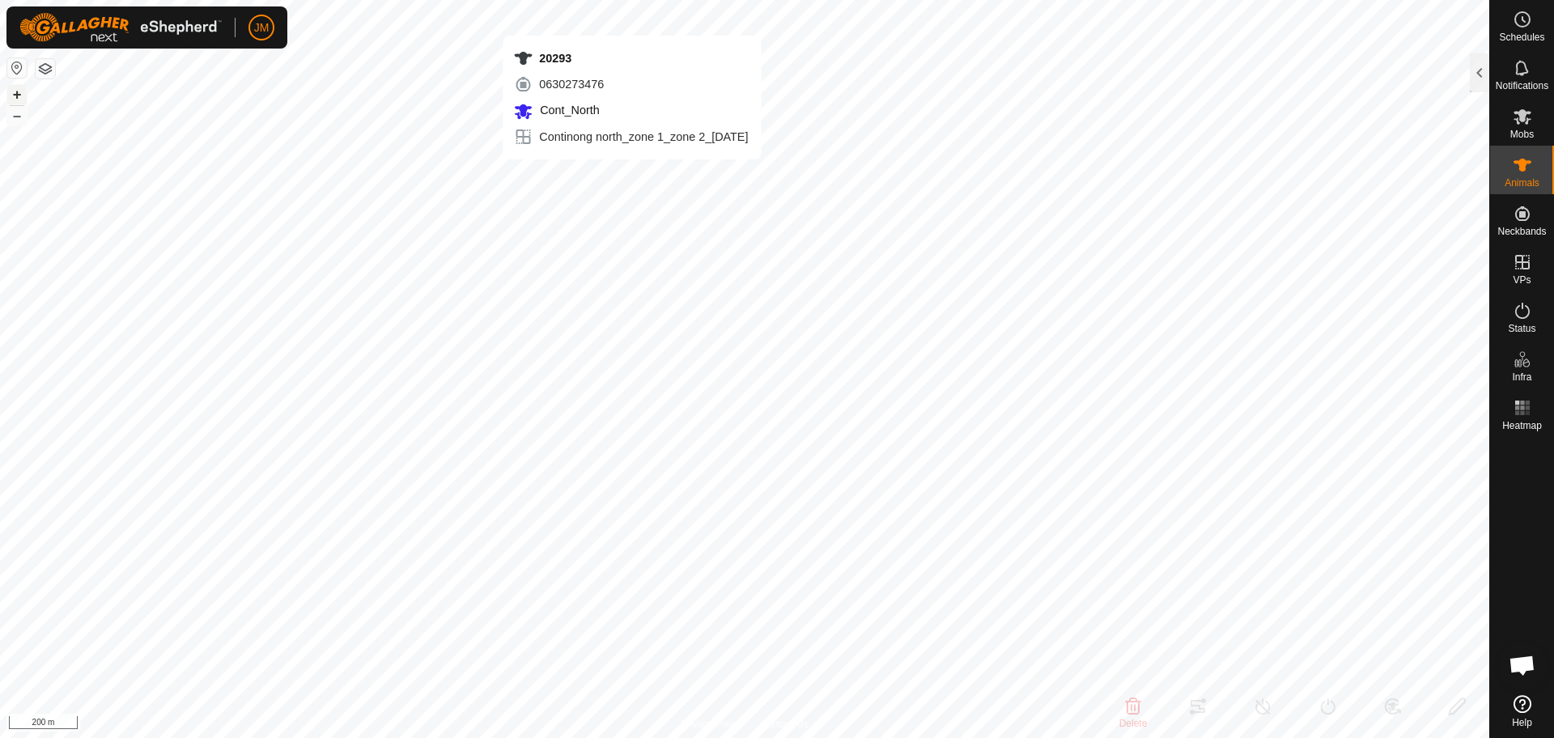
type input "-"
type input "21638"
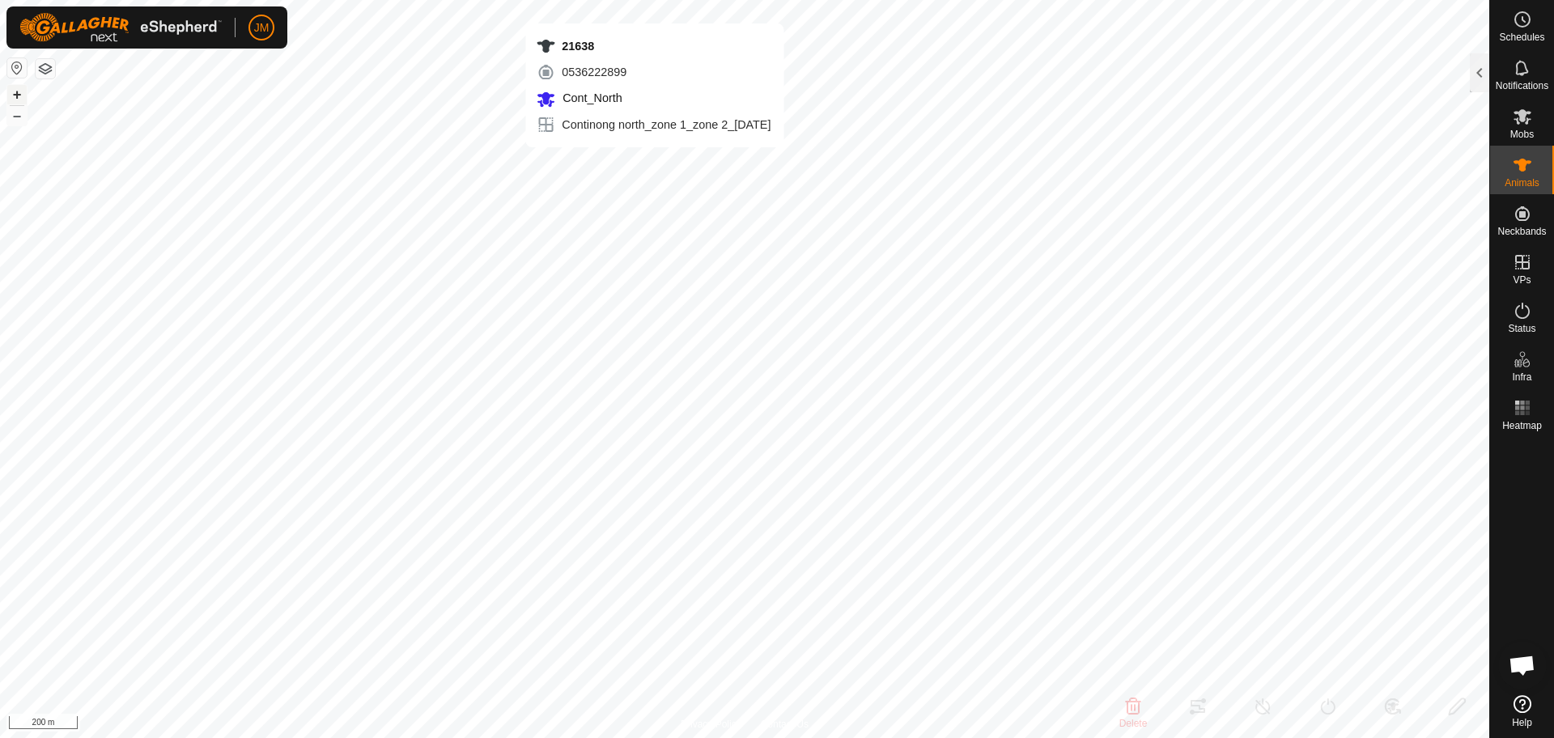
type input "-"
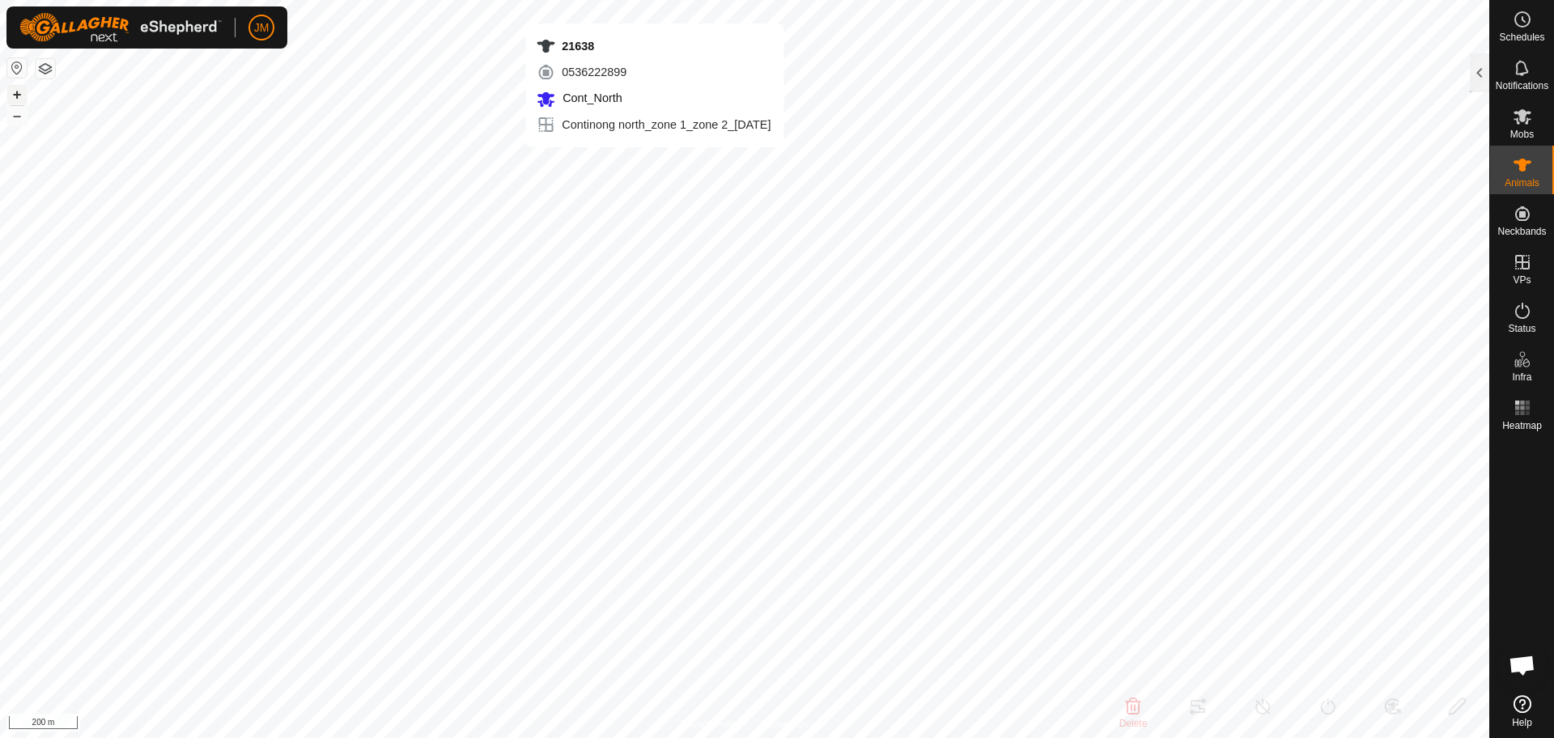
type input "-"
type input "240229"
type input "-"
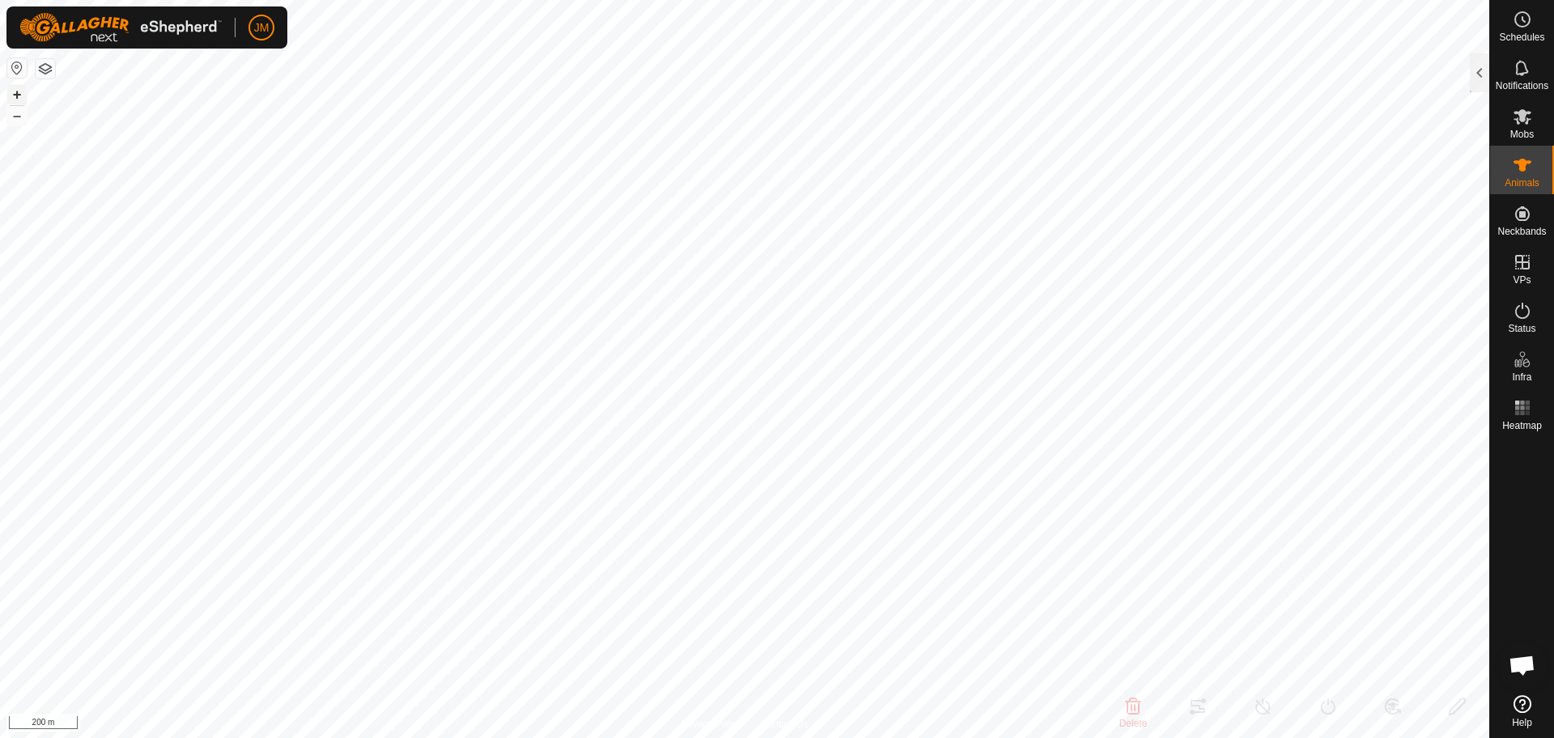
type input "-"
type input "0 kg"
type input "-"
type input "240102"
type input "-"
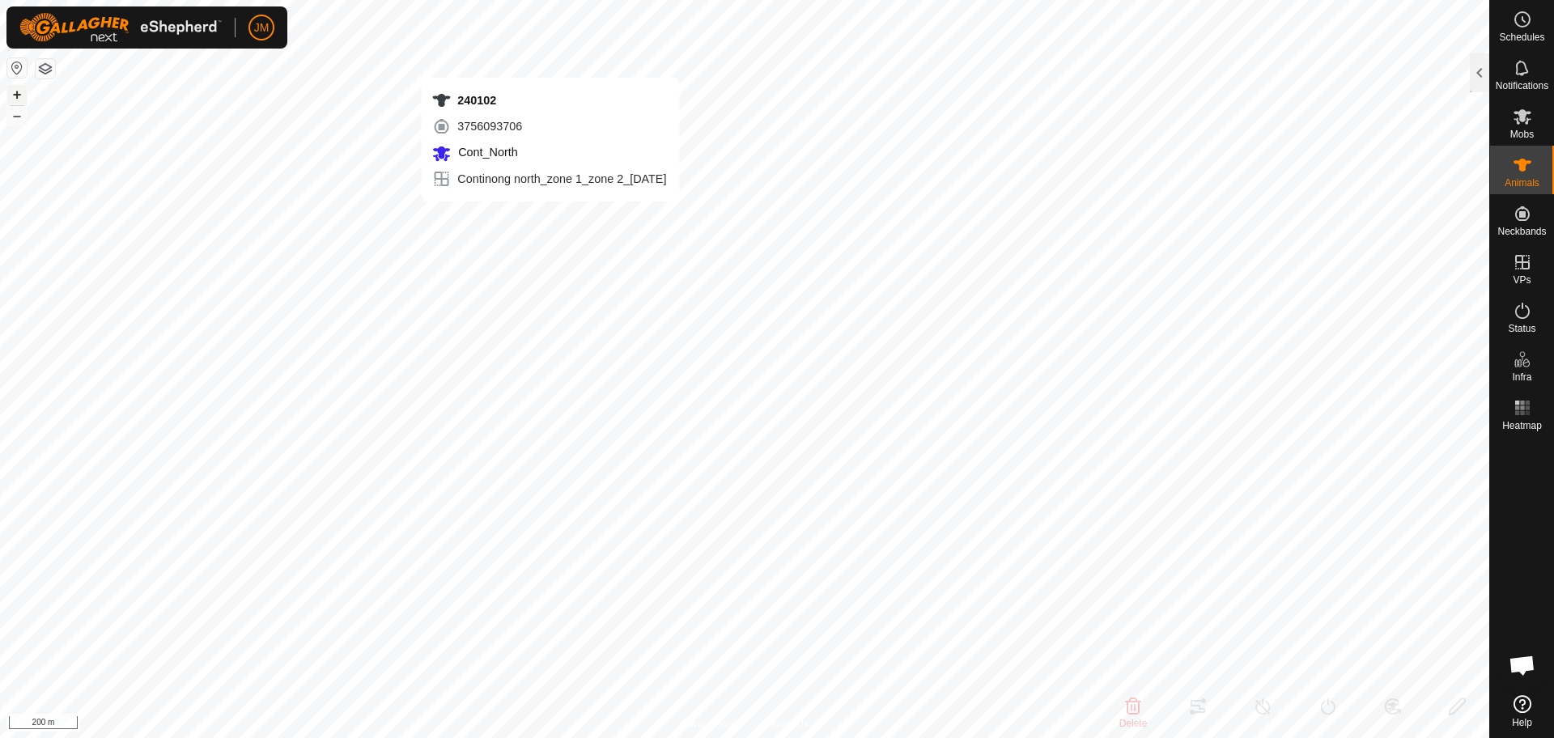
type input "-"
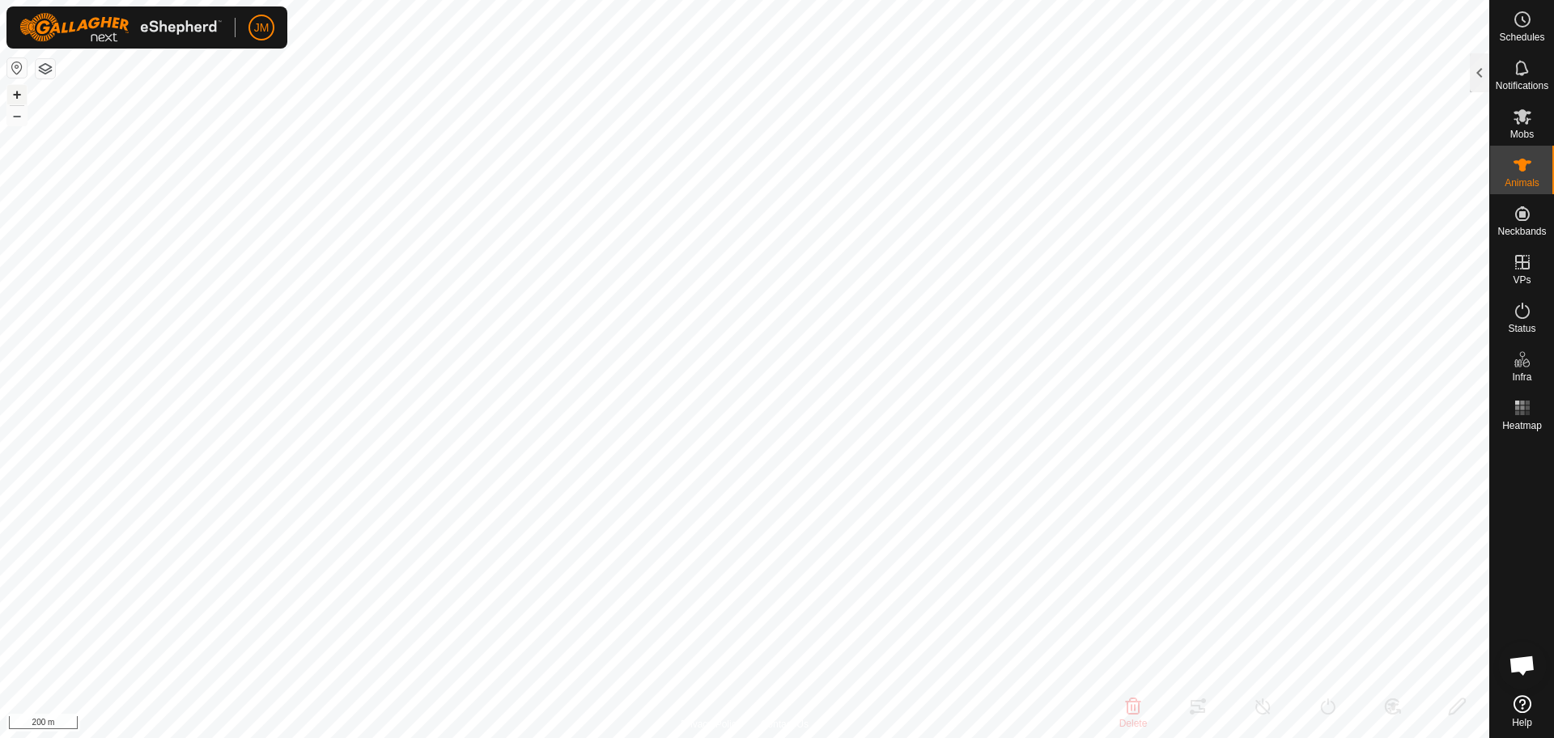
click at [14, 95] on button "+" at bounding box center [16, 94] width 19 height 19
click at [18, 91] on button "+" at bounding box center [16, 94] width 19 height 19
click at [25, 98] on button "+" at bounding box center [16, 94] width 19 height 19
click at [20, 117] on button "–" at bounding box center [16, 115] width 19 height 19
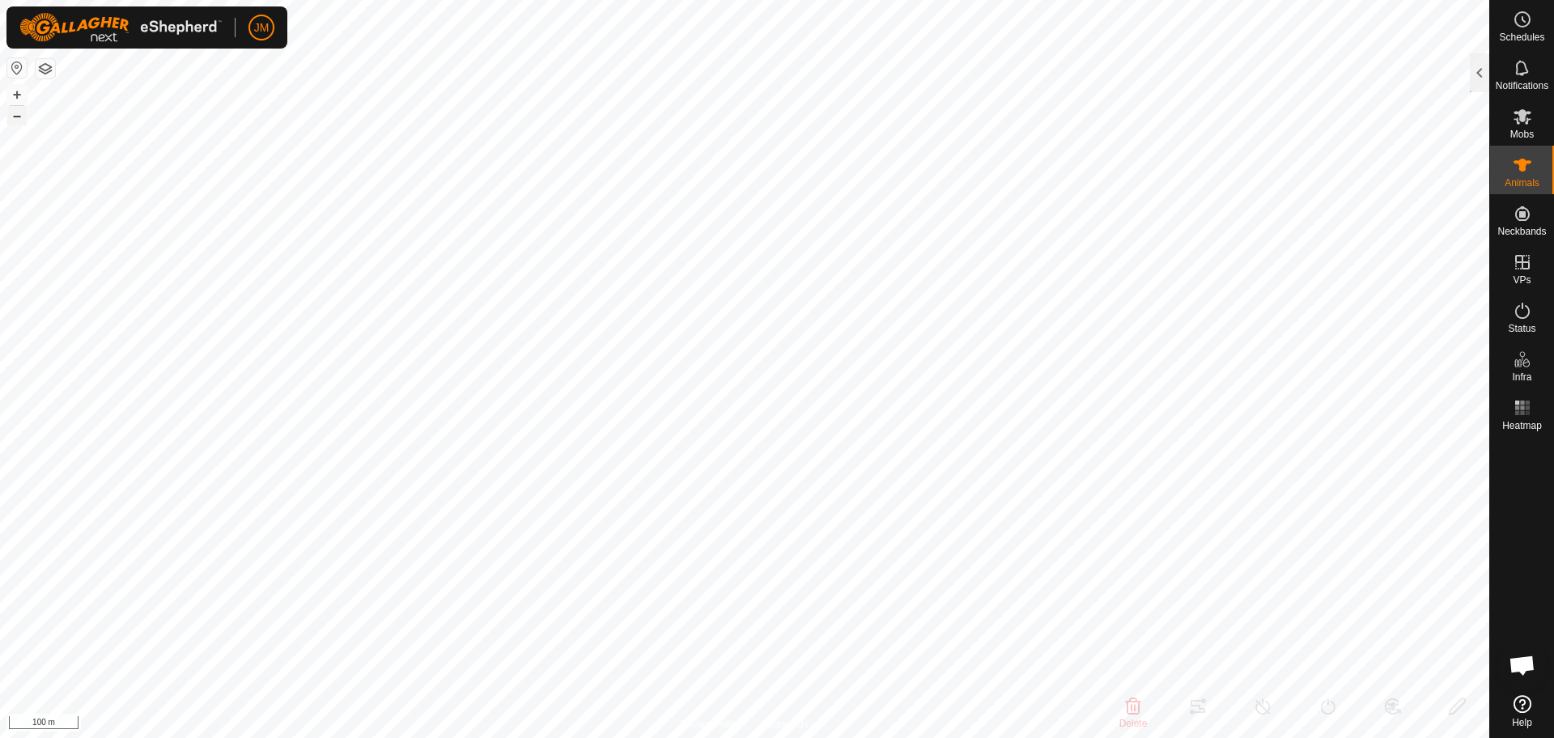
click at [19, 114] on button "–" at bounding box center [16, 115] width 19 height 19
